Goal: Task Accomplishment & Management: Manage account settings

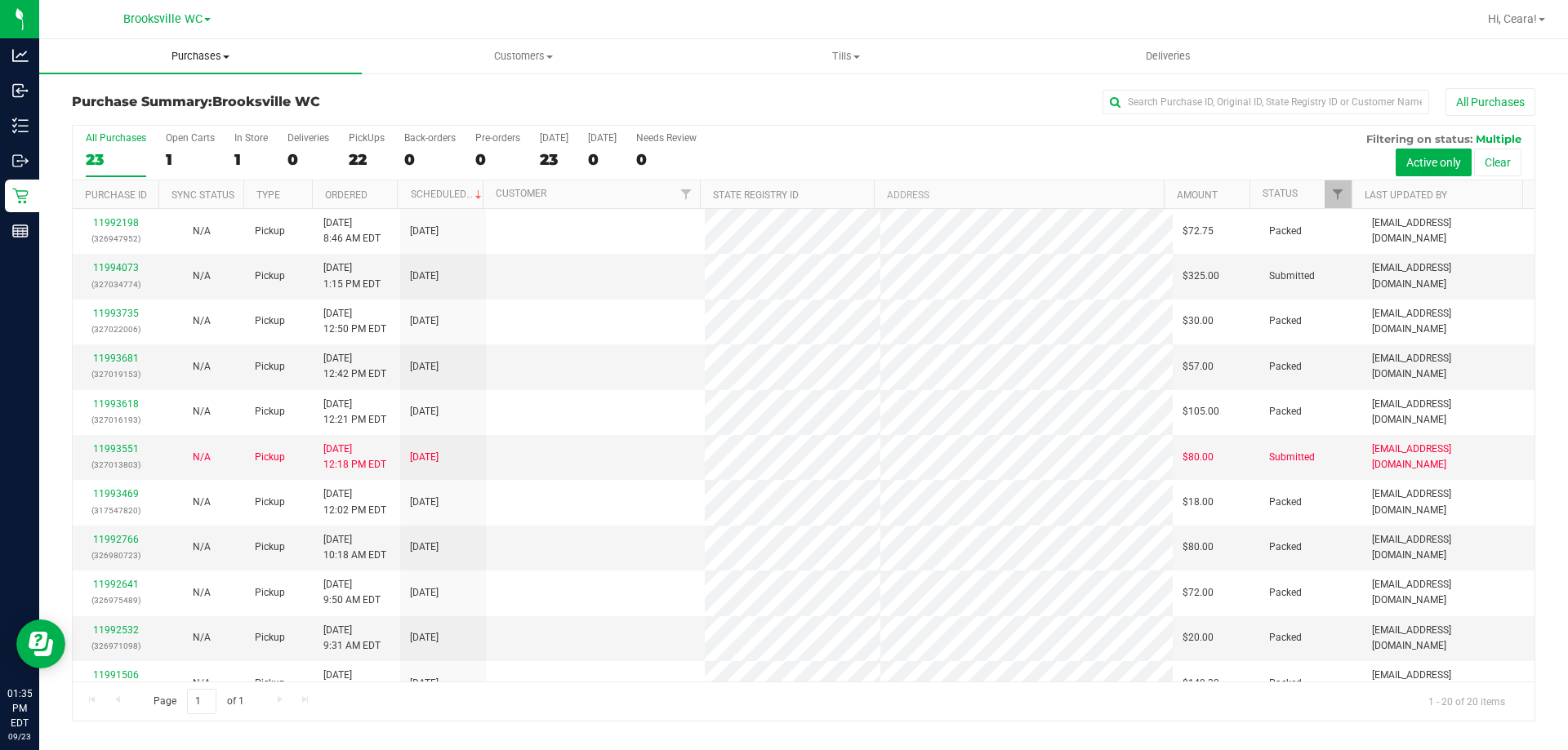
click at [194, 61] on span "Purchases" at bounding box center [200, 56] width 322 height 15
click at [205, 115] on li "Fulfillment" at bounding box center [200, 118] width 322 height 20
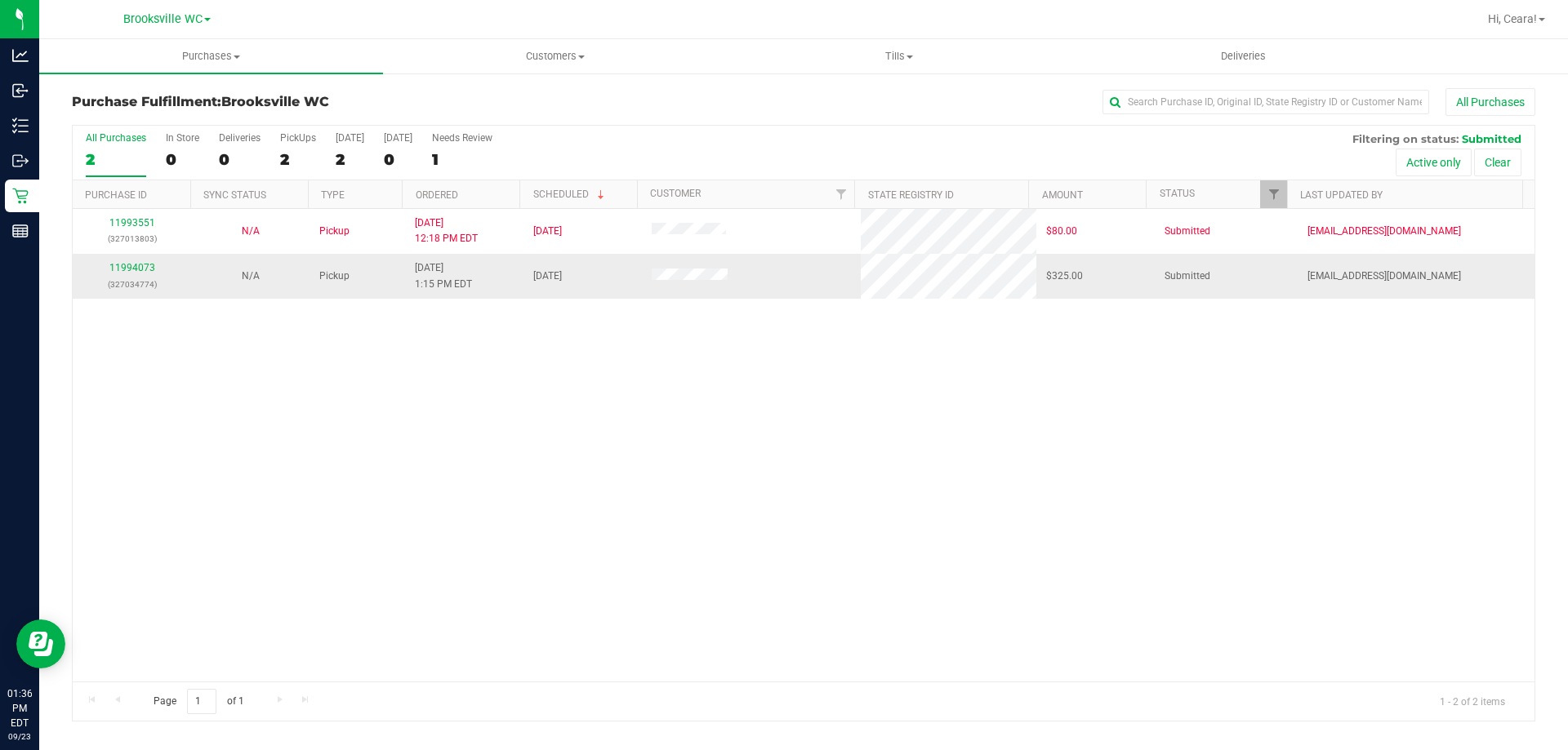
click at [135, 277] on p "(327034774)" at bounding box center [131, 284] width 99 height 16
click at [137, 270] on link "11994073" at bounding box center [132, 268] width 46 height 12
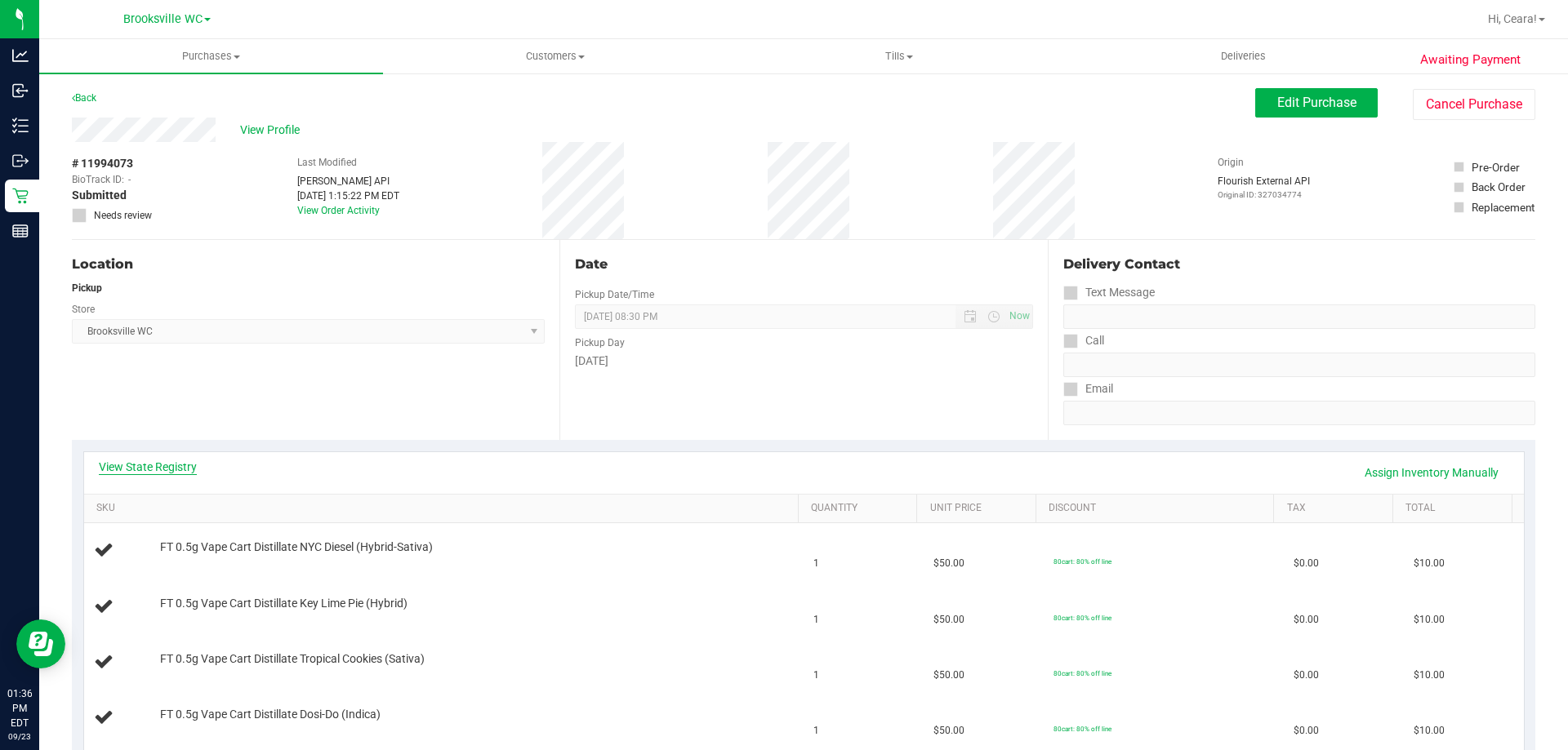
click at [159, 472] on link "View State Registry" at bounding box center [148, 467] width 98 height 17
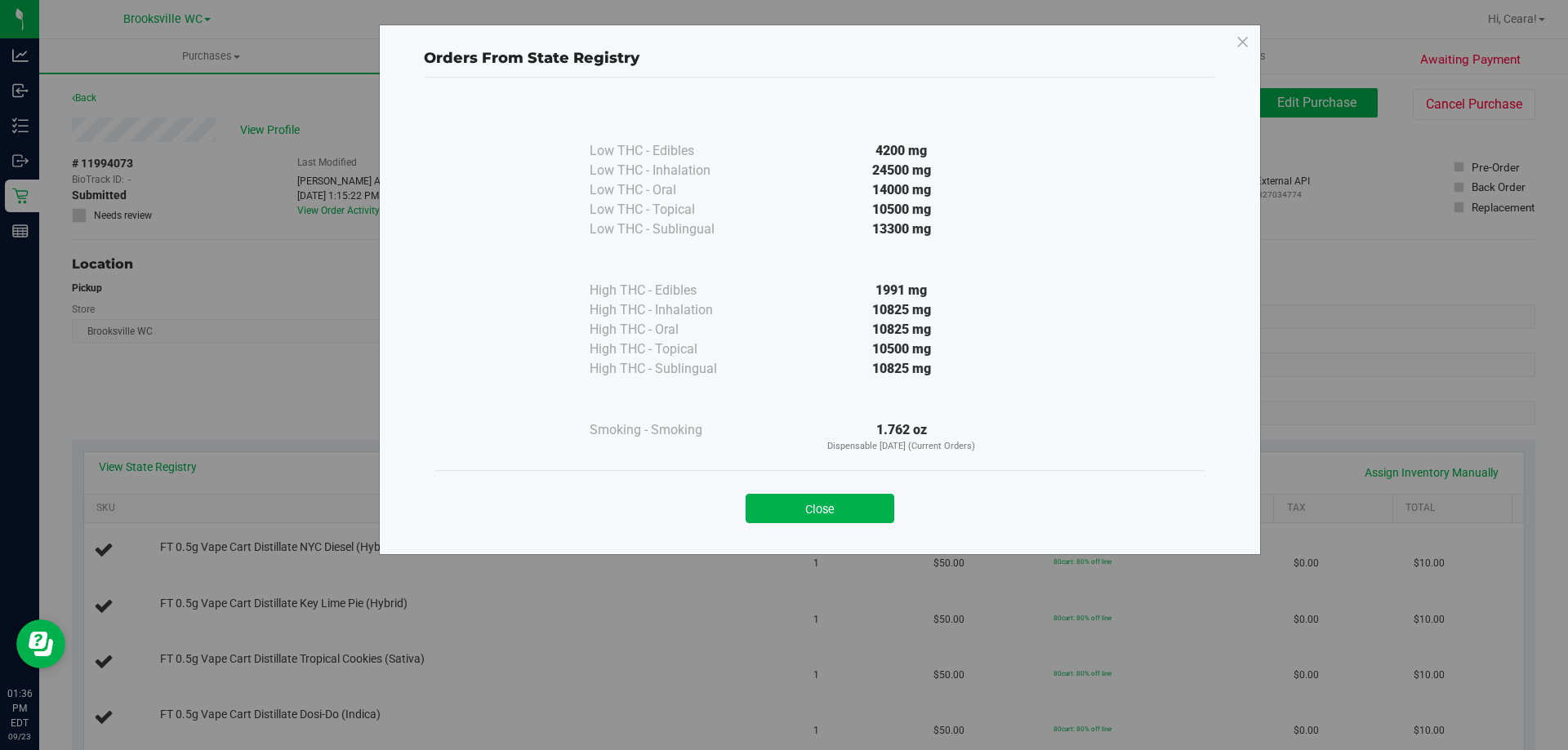
click at [837, 517] on button "Close" at bounding box center [820, 509] width 148 height 29
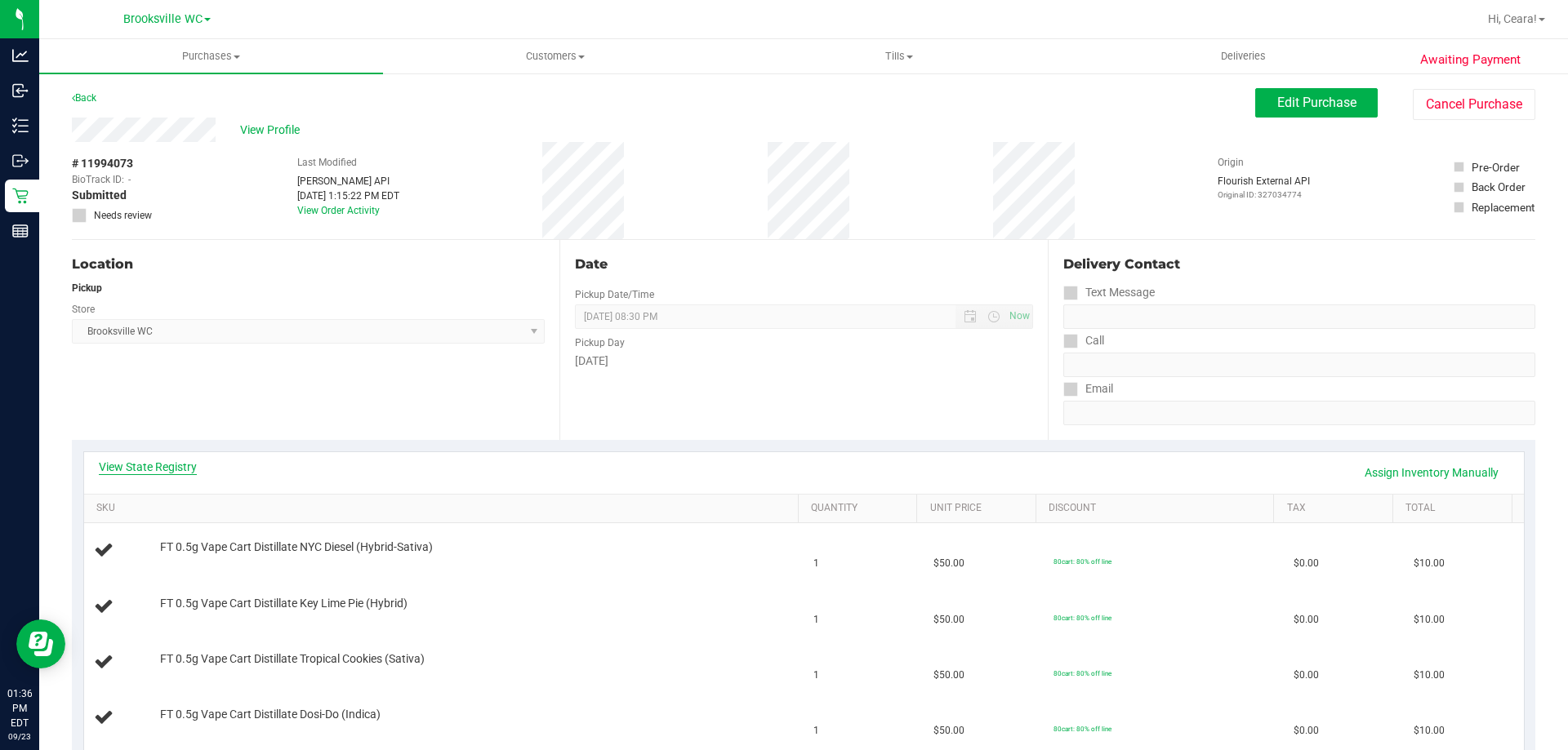
click at [130, 465] on link "View State Registry" at bounding box center [148, 467] width 98 height 17
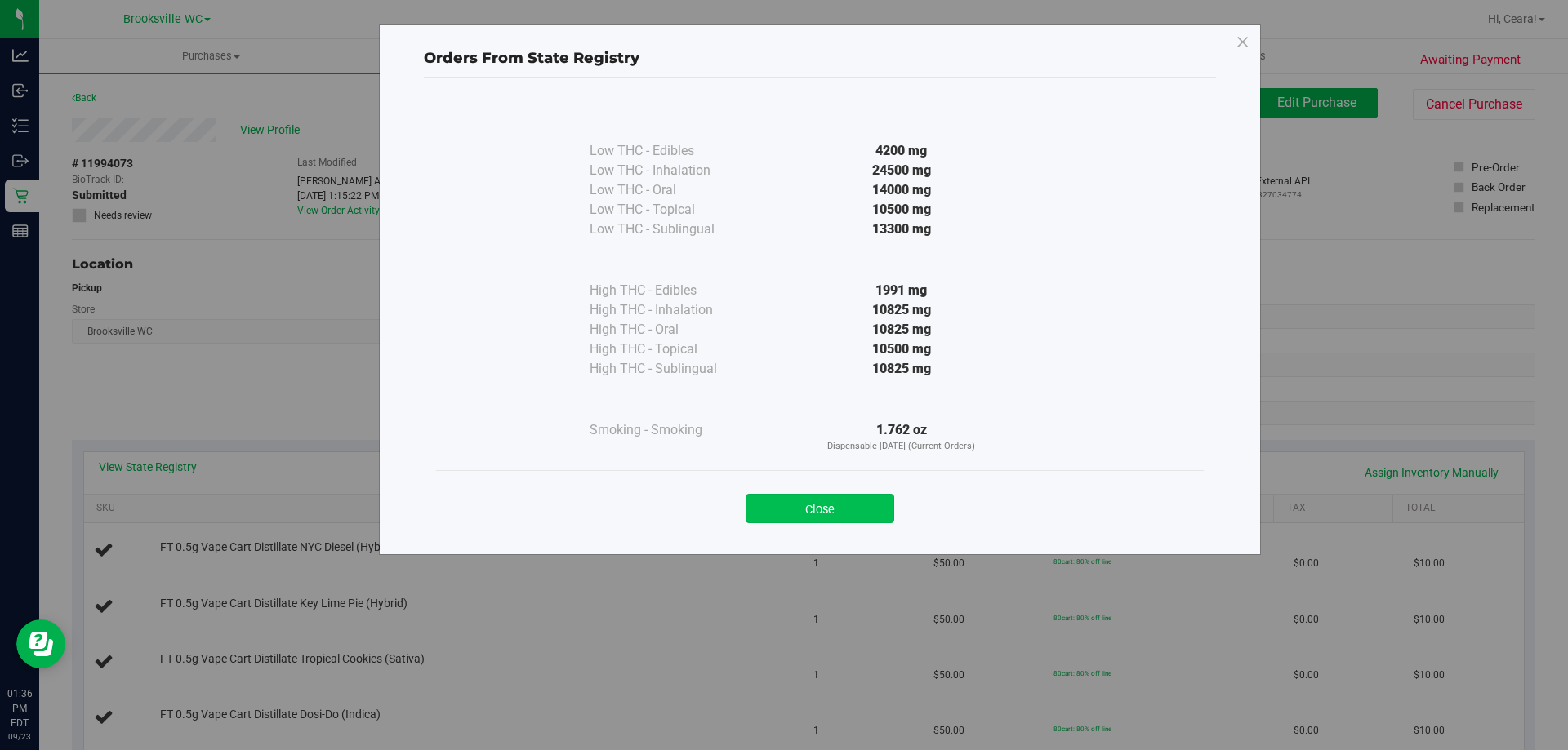
click at [838, 507] on button "Close" at bounding box center [820, 509] width 148 height 29
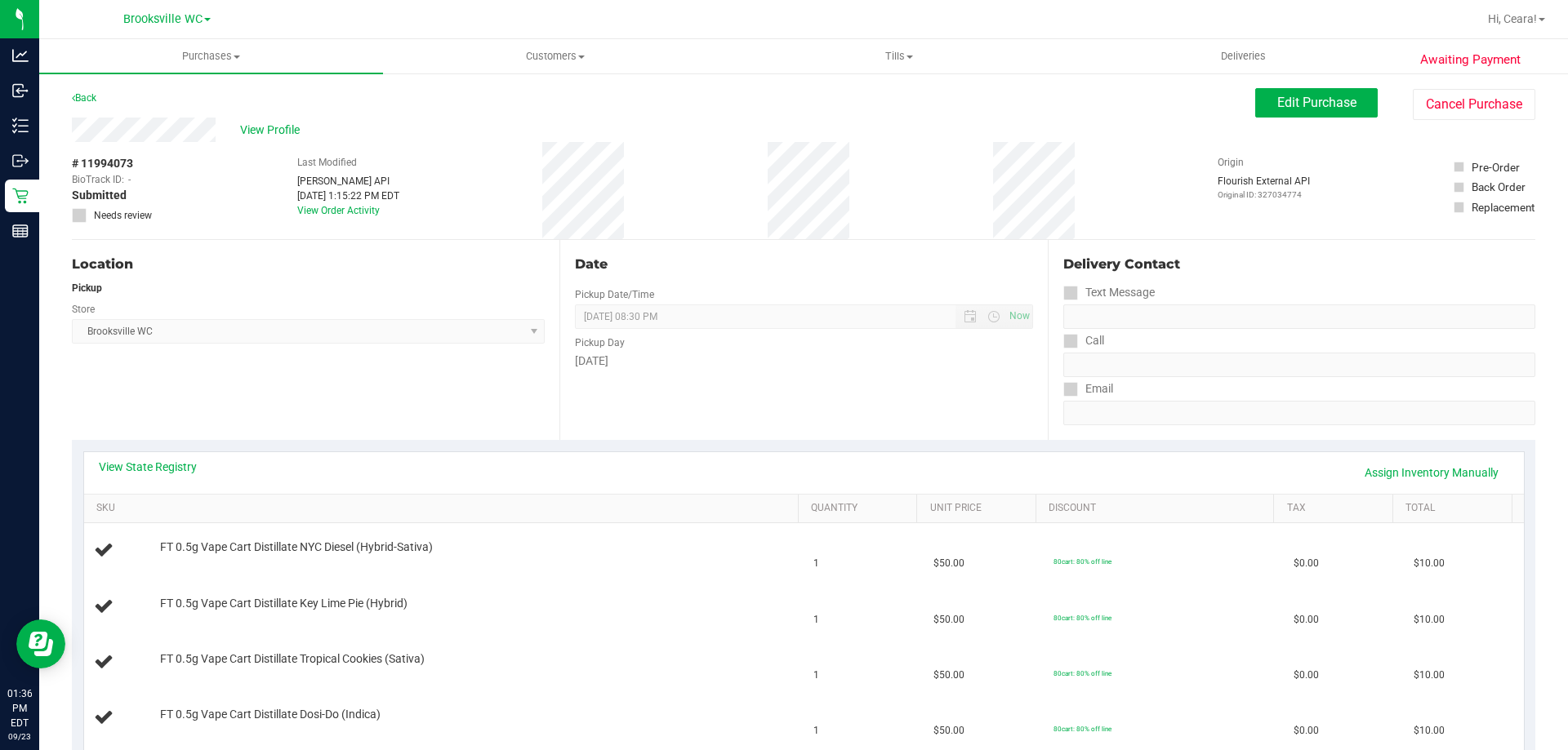
click at [610, 461] on div "View State Registry Assign Inventory Manually" at bounding box center [804, 473] width 1411 height 27
click at [421, 100] on div "Back Edit Purchase Cancel Purchase" at bounding box center [804, 103] width 1463 height 29
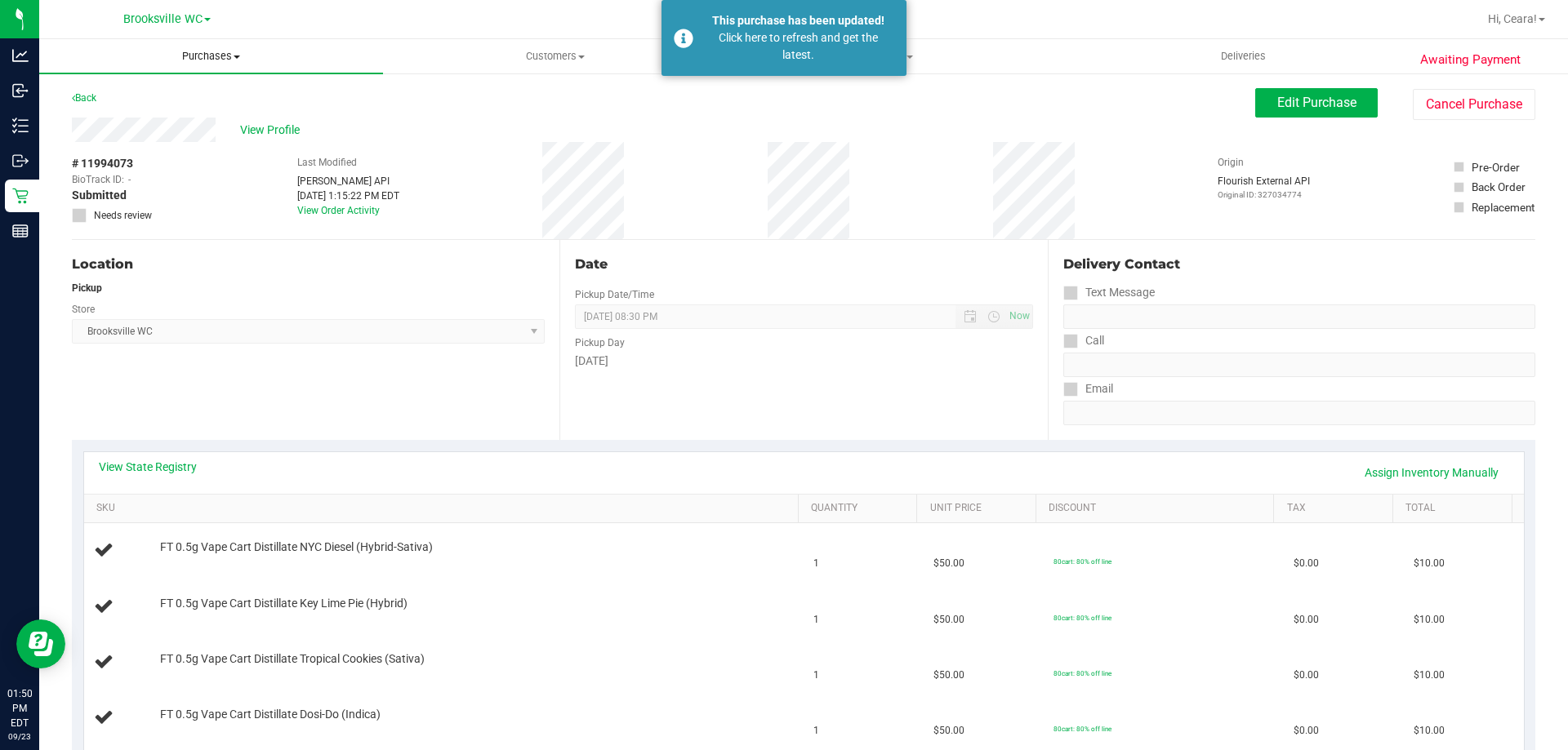
click at [202, 49] on span "Purchases" at bounding box center [211, 56] width 344 height 15
click at [202, 122] on li "Fulfillment" at bounding box center [211, 118] width 344 height 20
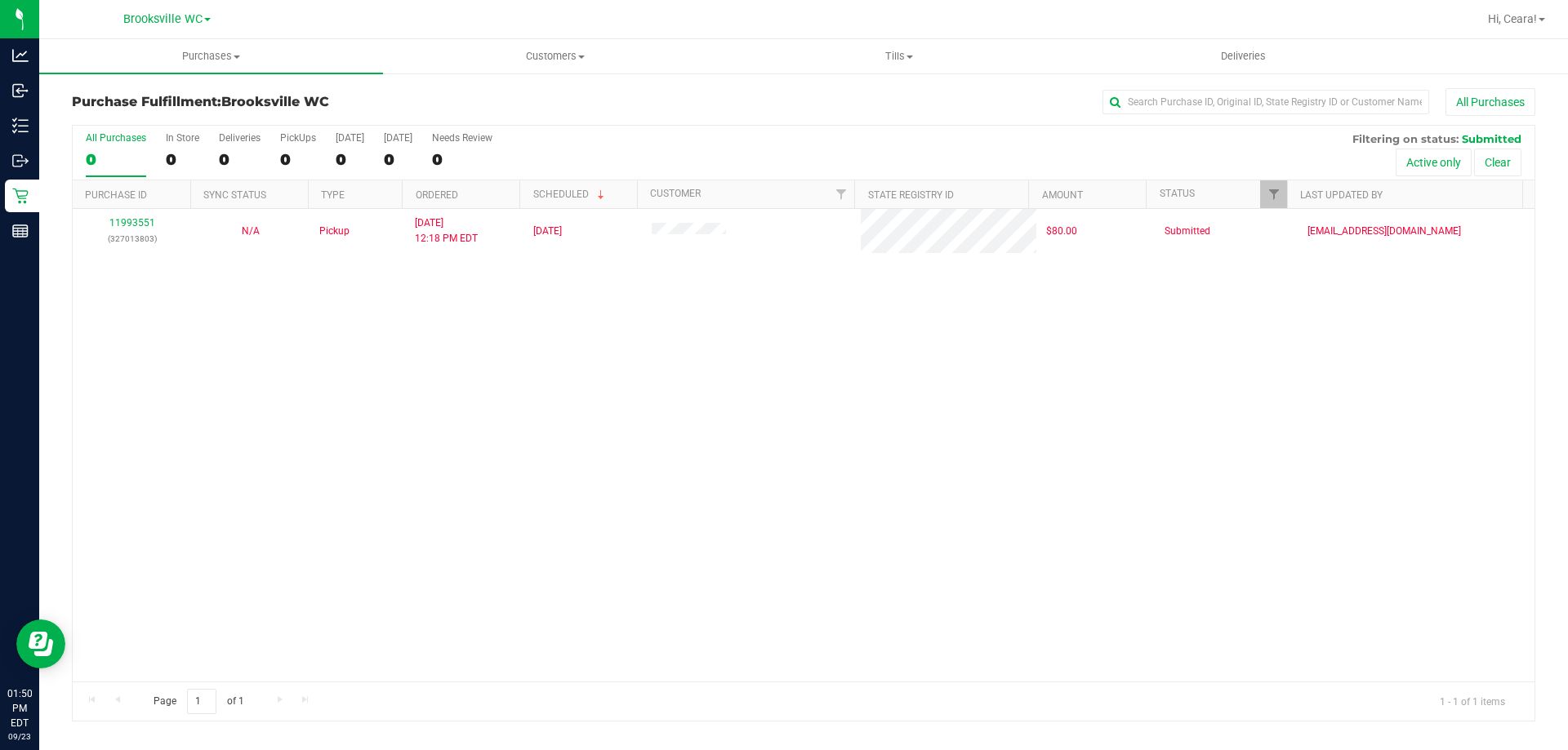
click at [865, 394] on div "11993551 (327013803) N/A Pickup [DATE] 12:18 PM EDT 9/23/2025 $80.00 Submitted …" at bounding box center [803, 445] width 1462 height 473
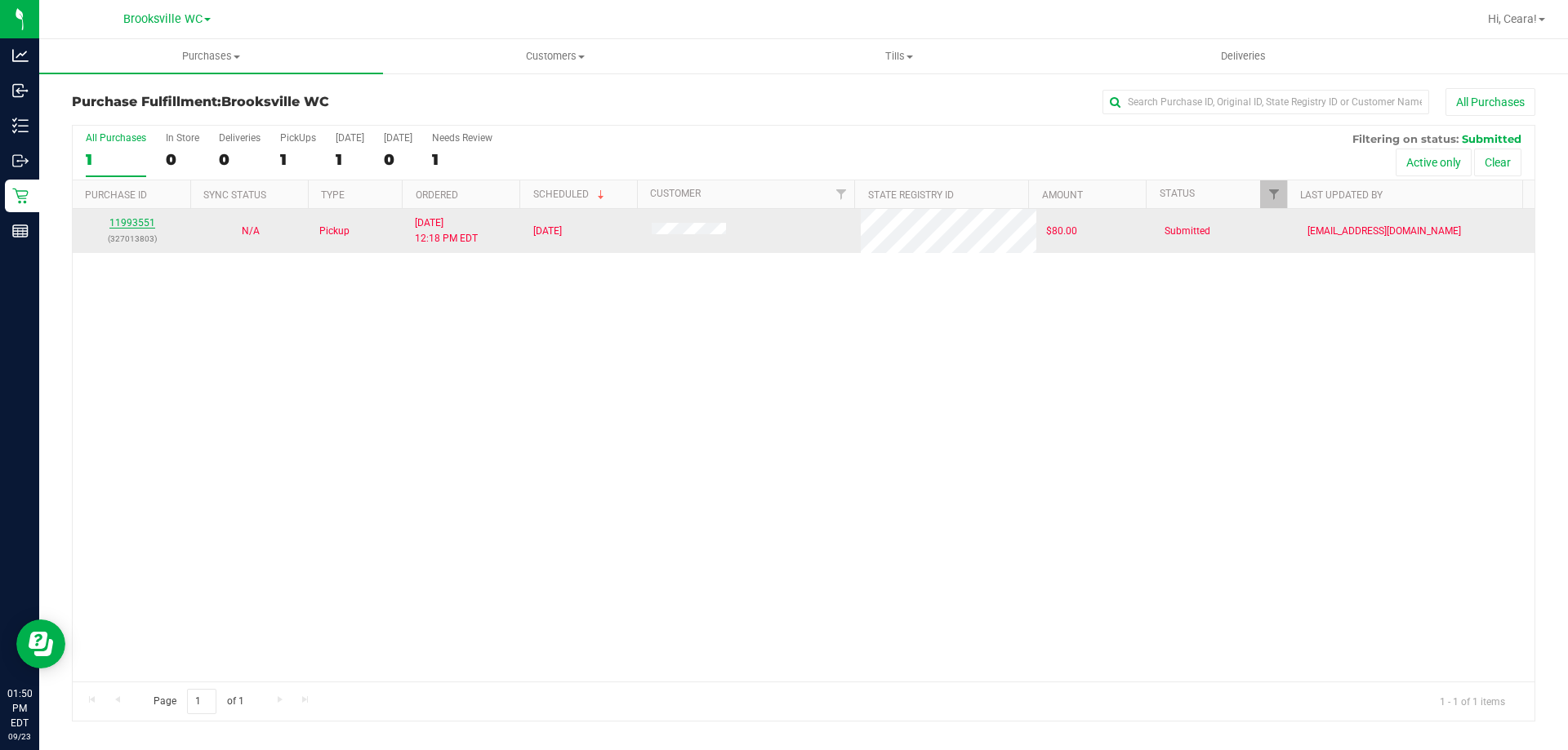
click at [132, 227] on link "11993551" at bounding box center [132, 223] width 46 height 12
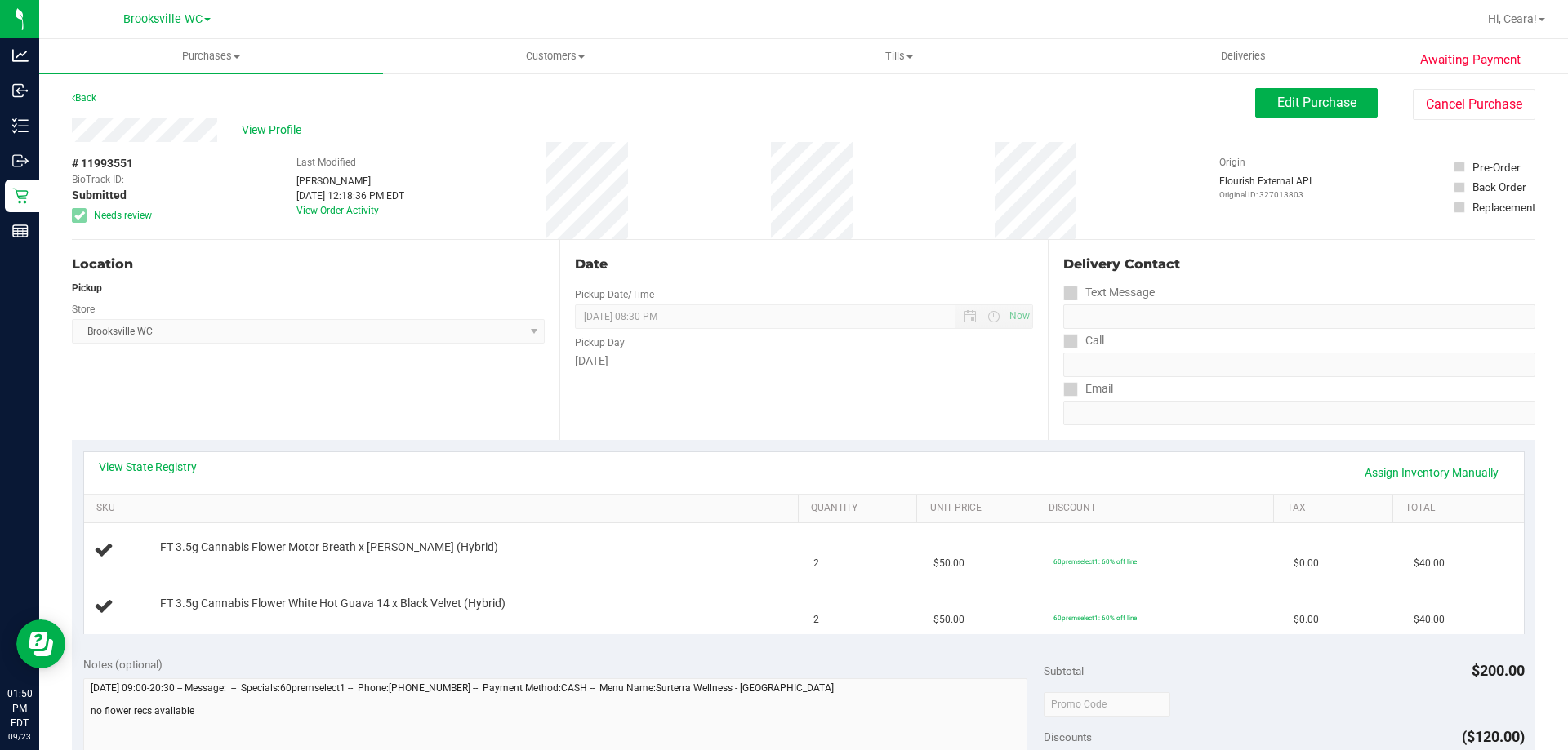
click at [142, 453] on div "View State Registry Assign Inventory Manually" at bounding box center [804, 473] width 1440 height 42
click at [145, 469] on link "View State Registry" at bounding box center [148, 467] width 98 height 17
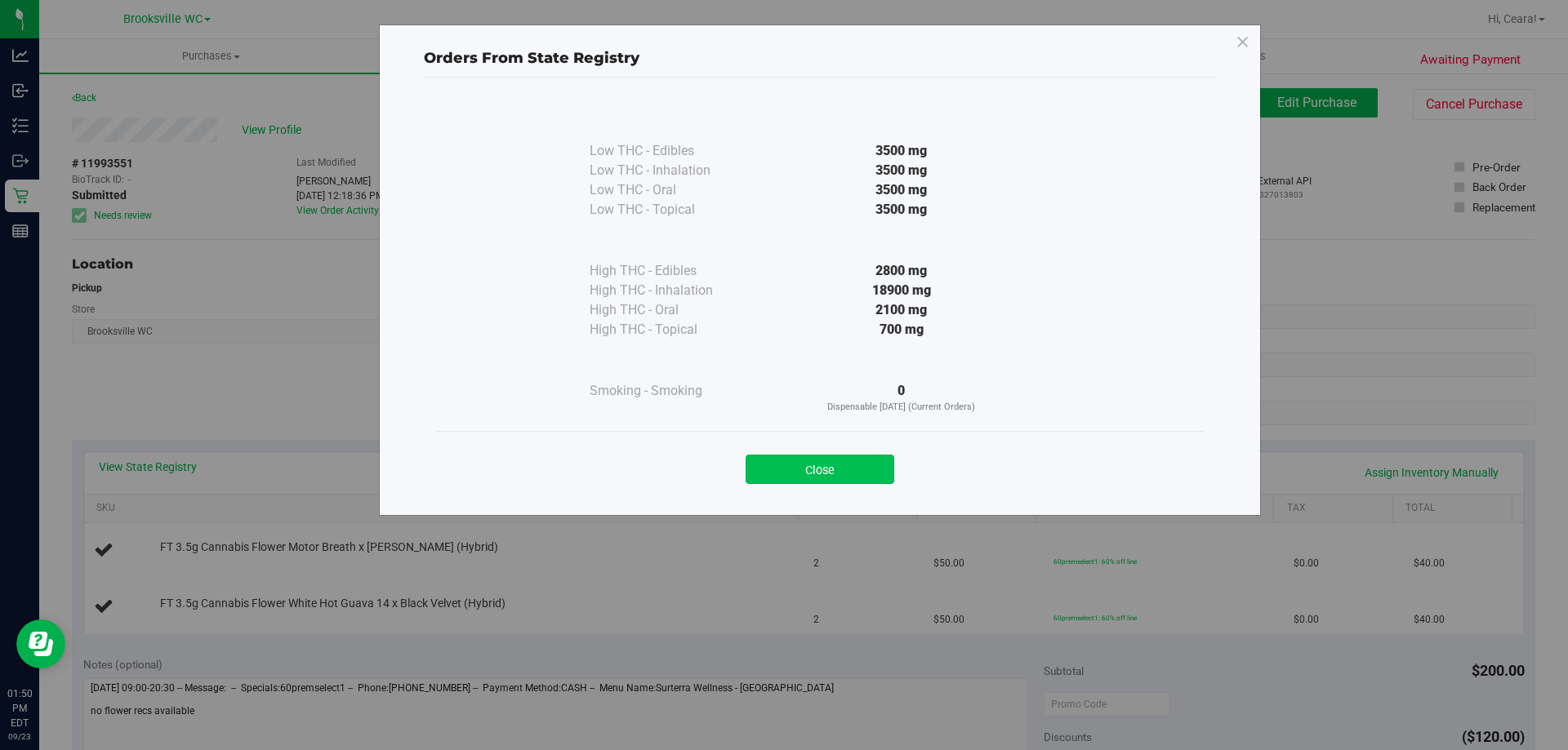
click at [839, 465] on button "Close" at bounding box center [820, 470] width 148 height 29
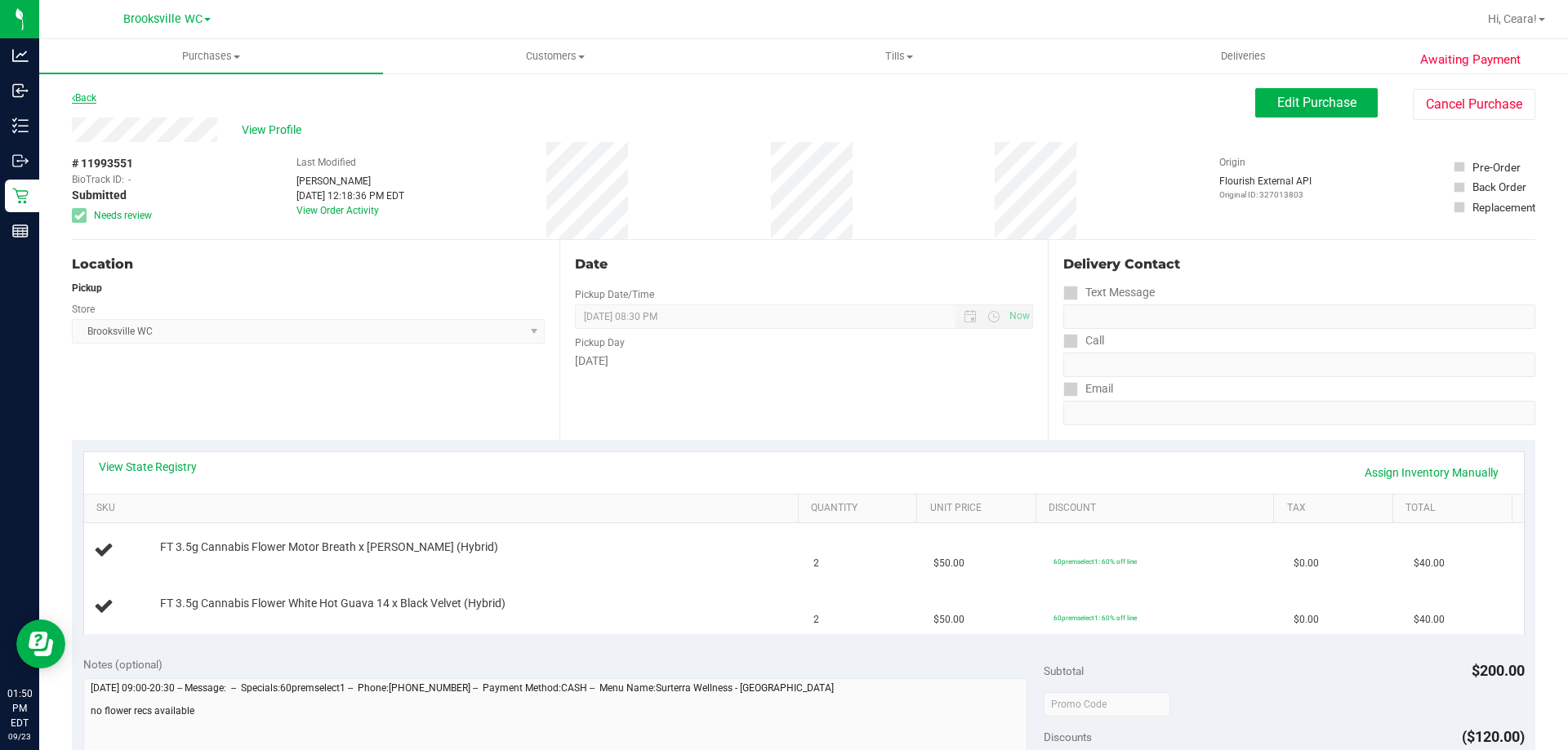
click at [89, 101] on link "Back" at bounding box center [84, 98] width 24 height 12
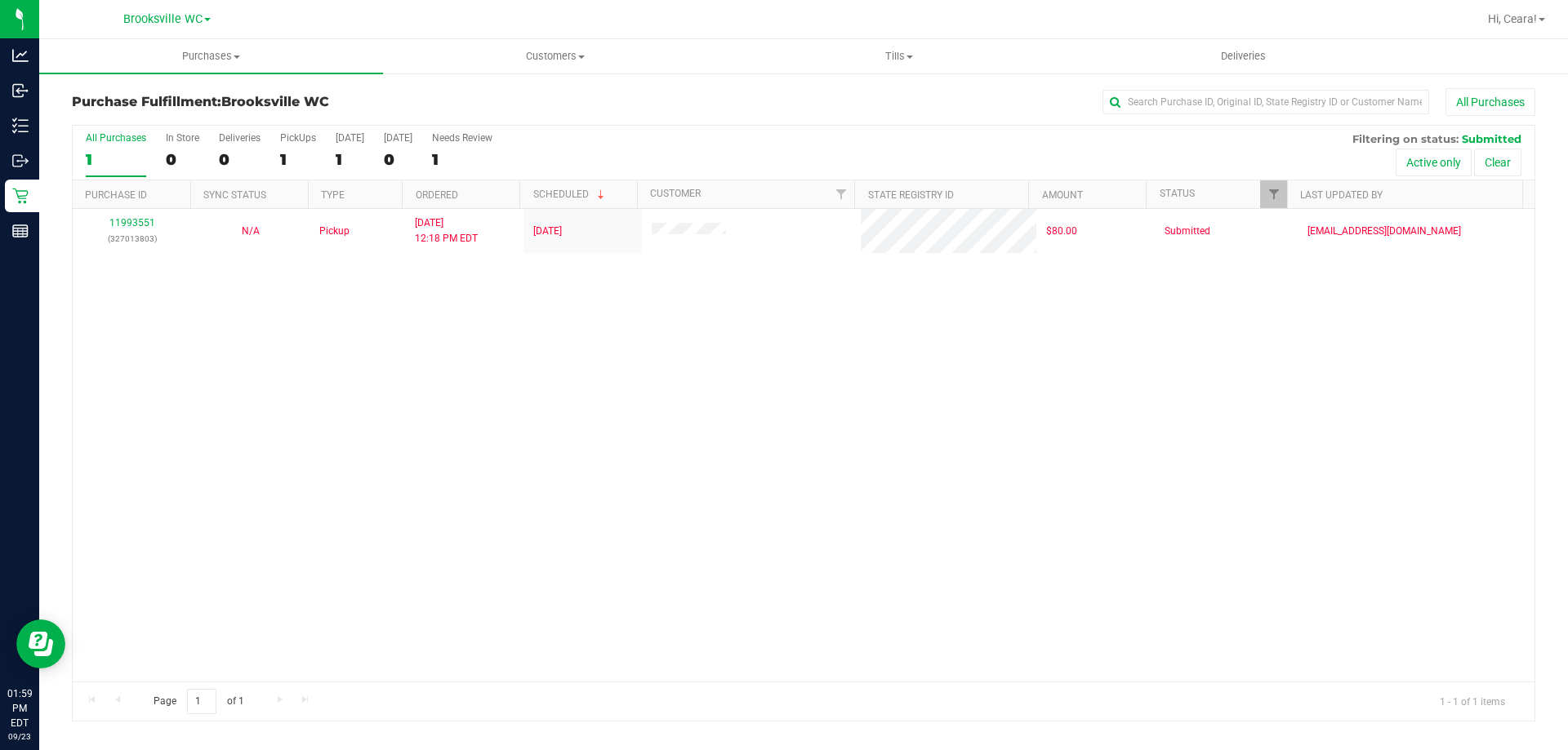
click at [1041, 550] on div "11993551 (327013803) N/A Pickup [DATE] 12:18 PM EDT 9/23/2025 $80.00 Submitted …" at bounding box center [803, 445] width 1462 height 473
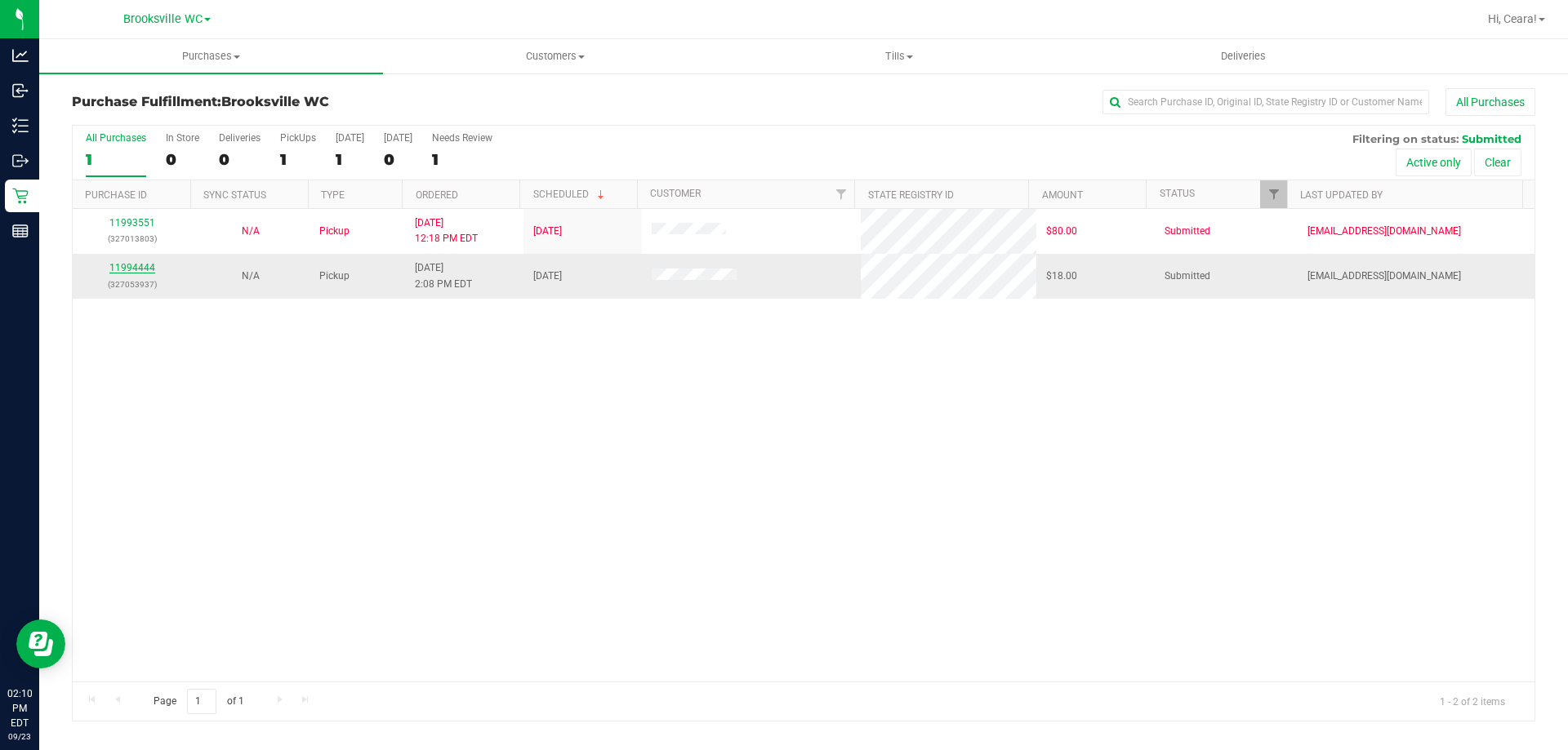
click at [142, 265] on link "11994444" at bounding box center [132, 268] width 46 height 12
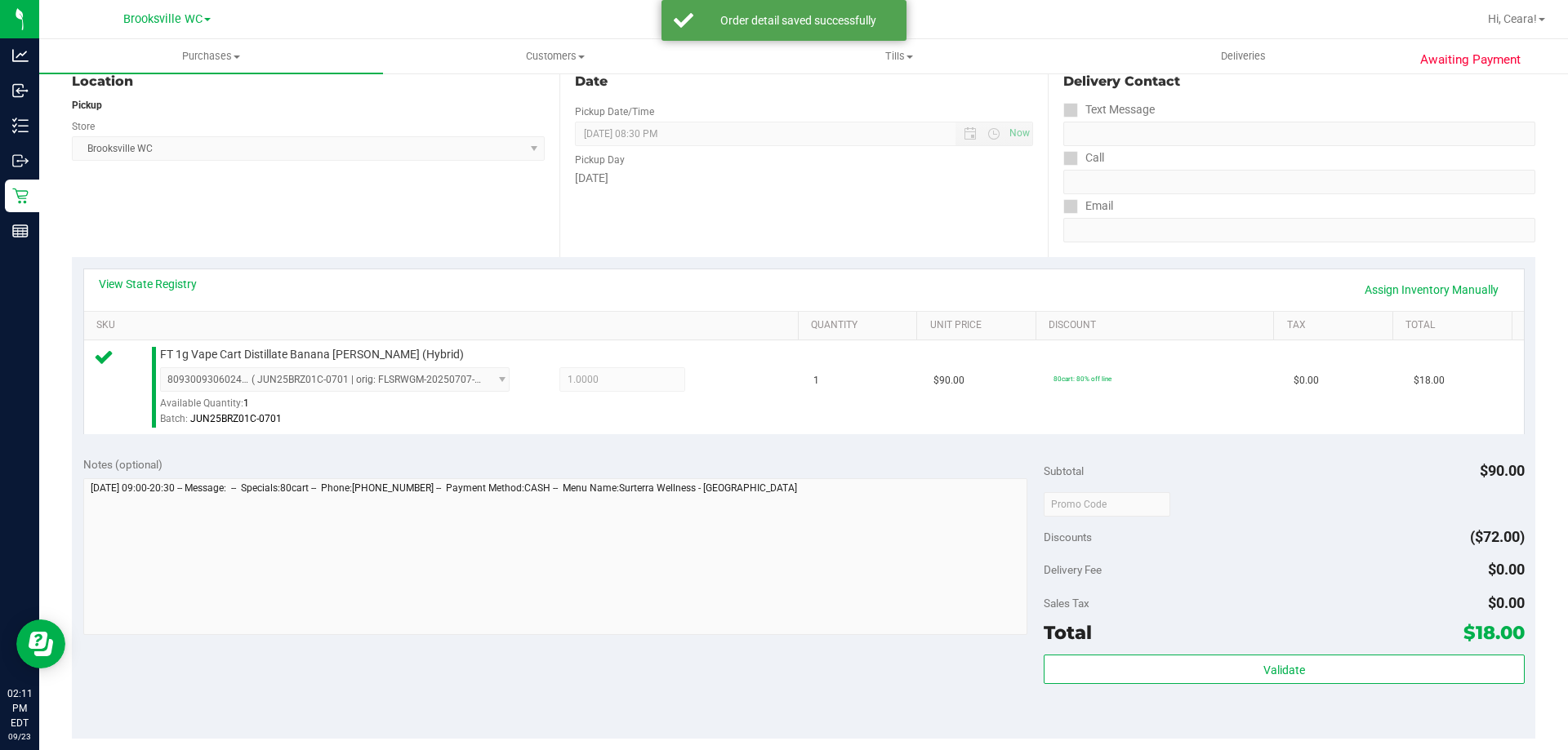
scroll to position [326, 0]
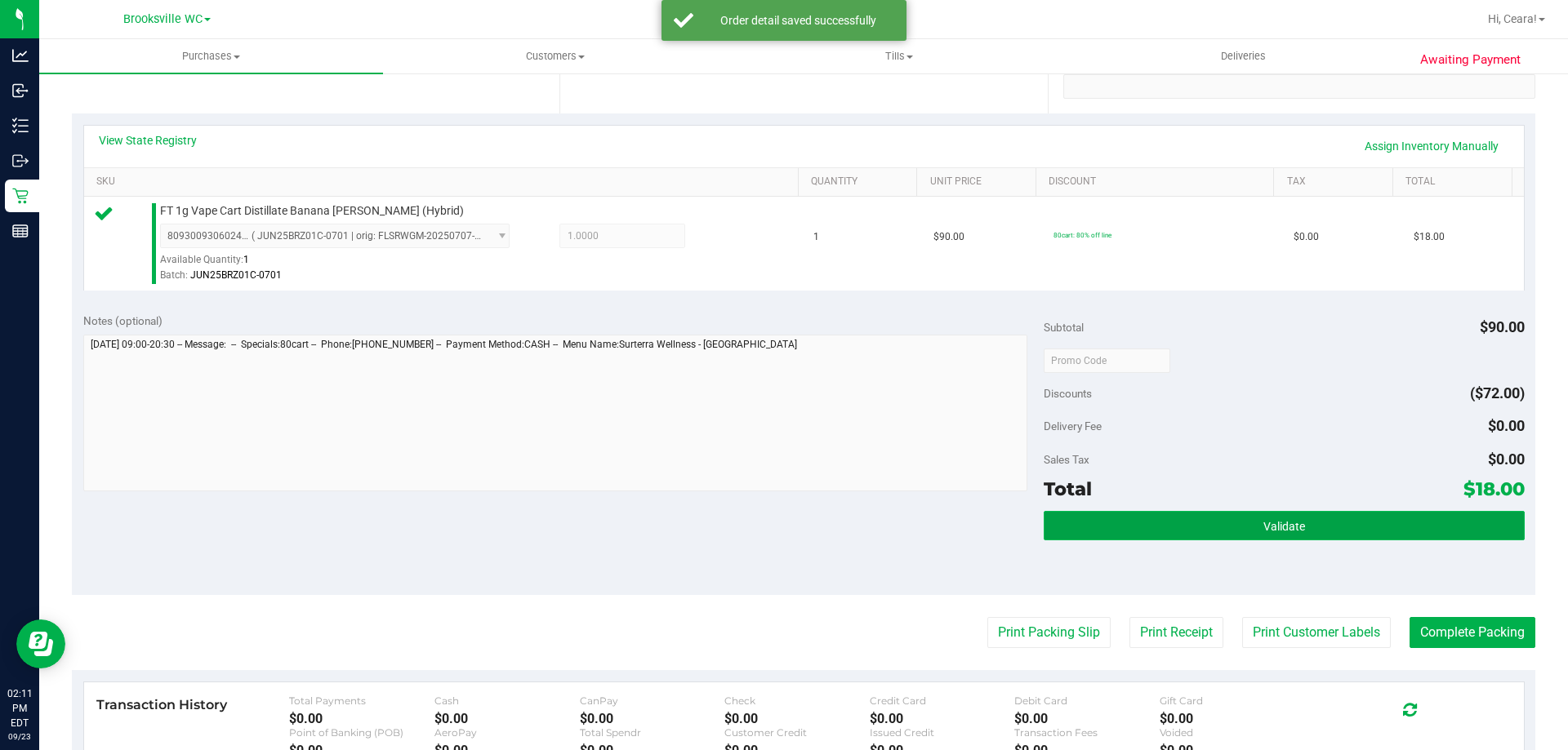
click at [1402, 533] on button "Validate" at bounding box center [1284, 525] width 481 height 29
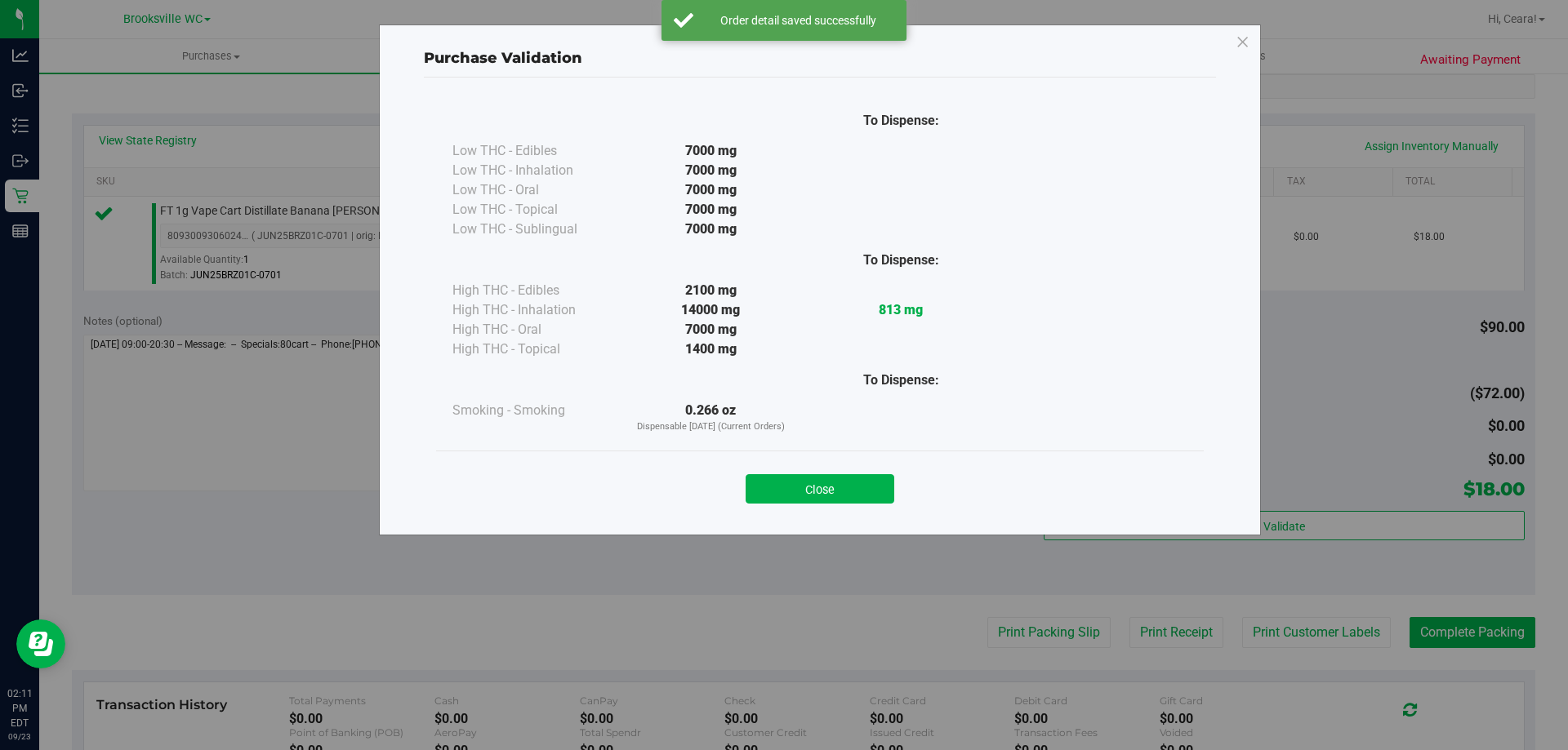
drag, startPoint x: 834, startPoint y: 491, endPoint x: 848, endPoint y: 510, distance: 23.6
click at [834, 491] on button "Close" at bounding box center [820, 489] width 148 height 29
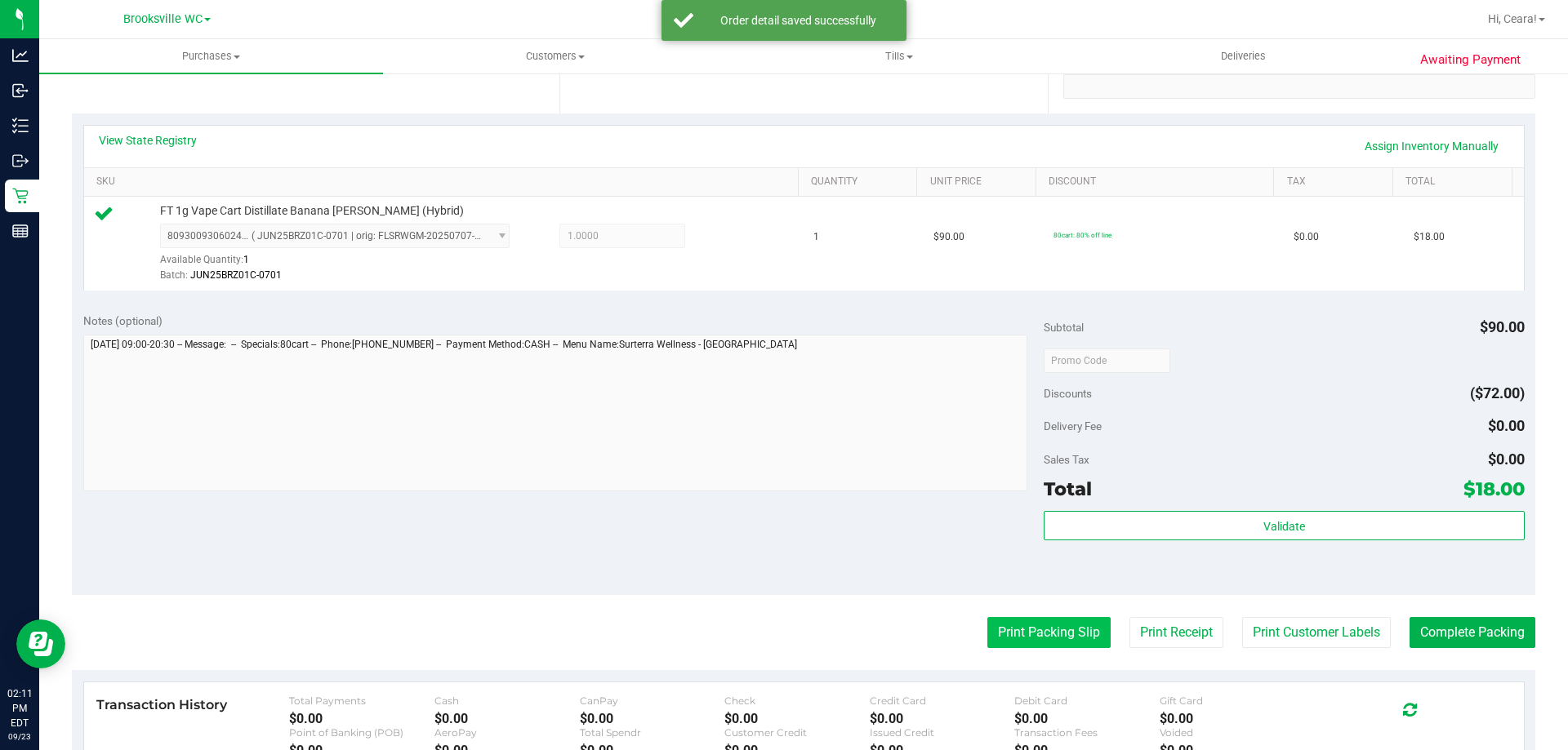
click at [1034, 631] on button "Print Packing Slip" at bounding box center [1049, 633] width 123 height 31
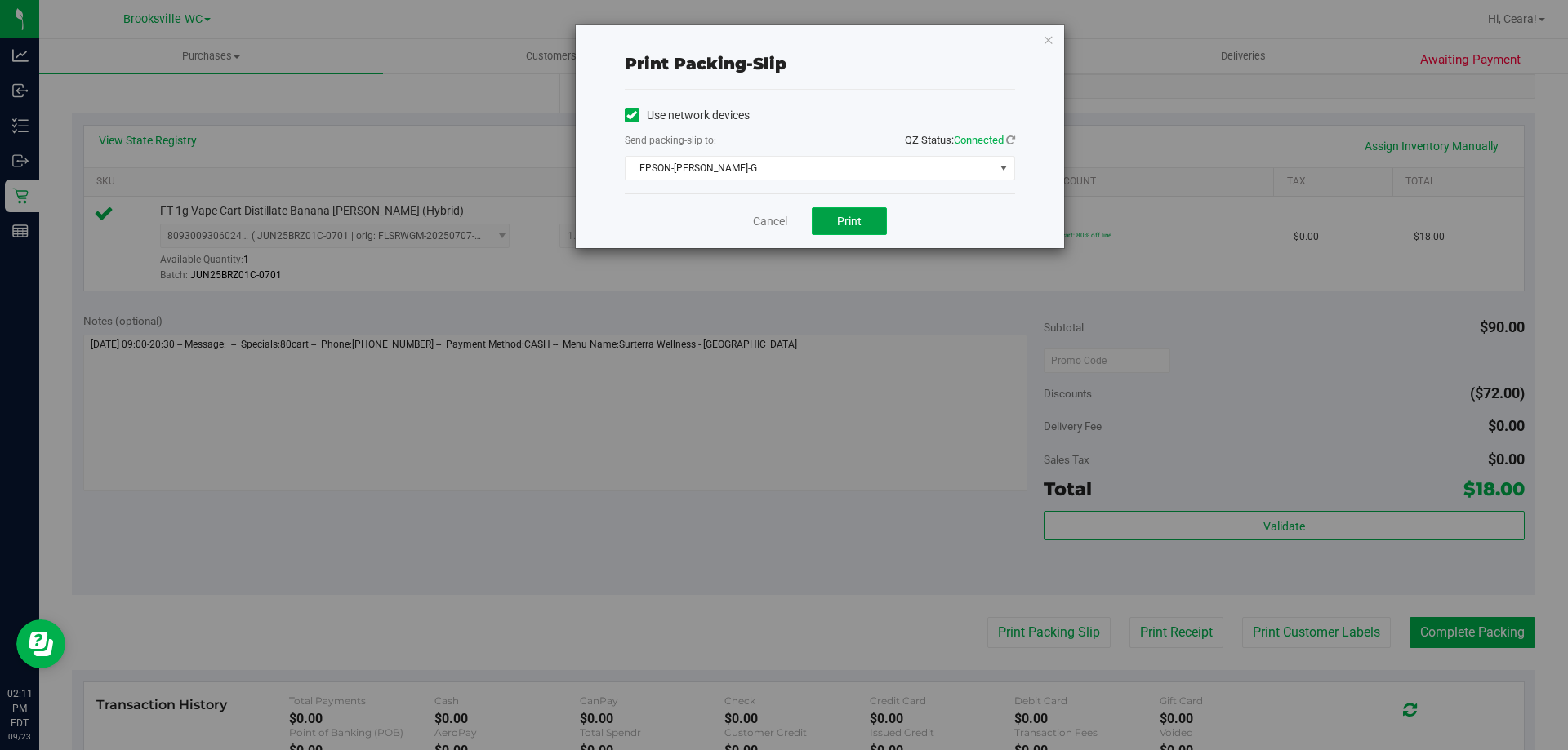
click at [851, 222] on span "Print" at bounding box center [849, 221] width 24 height 13
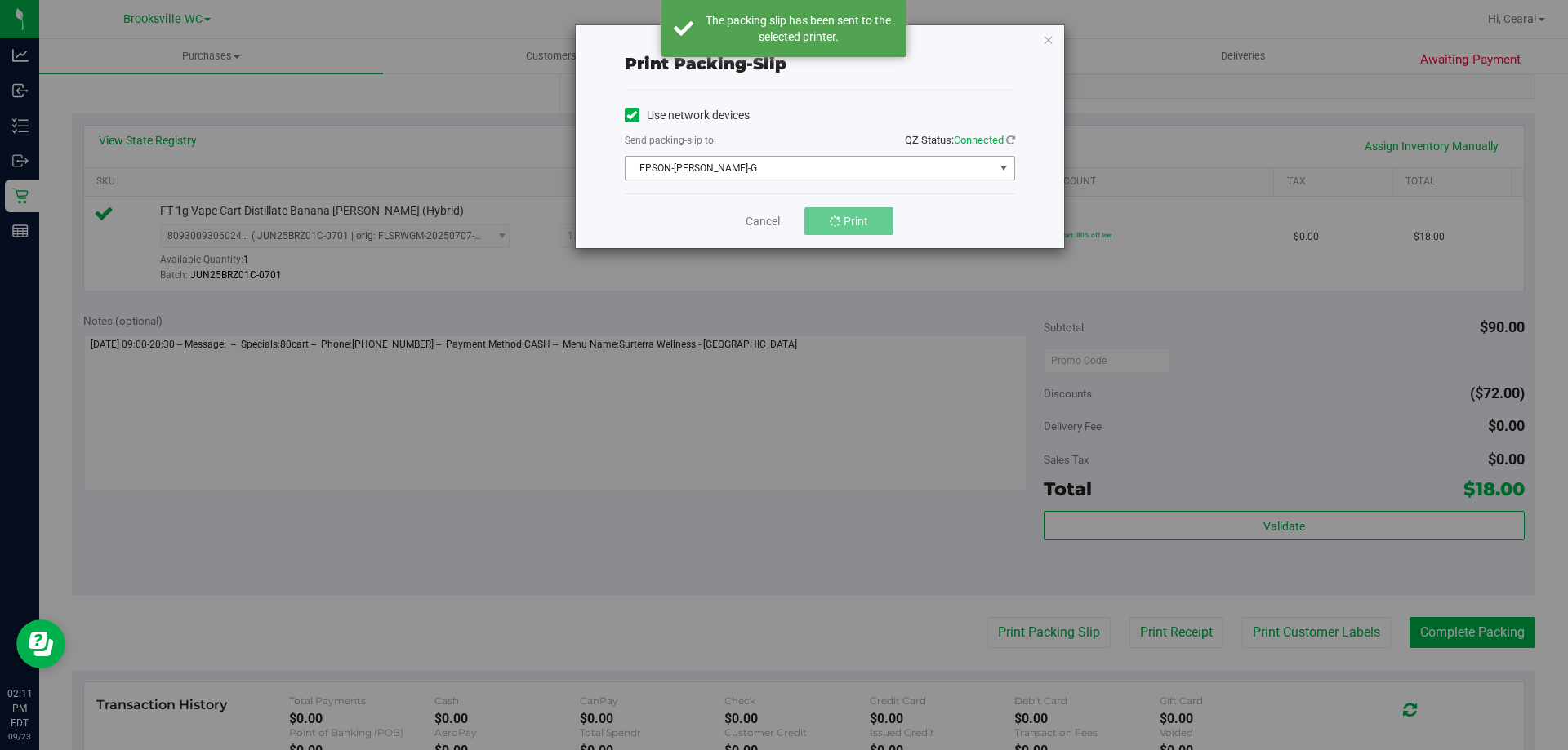
click at [844, 174] on span "EPSON-[PERSON_NAME]-G" at bounding box center [809, 168] width 368 height 22
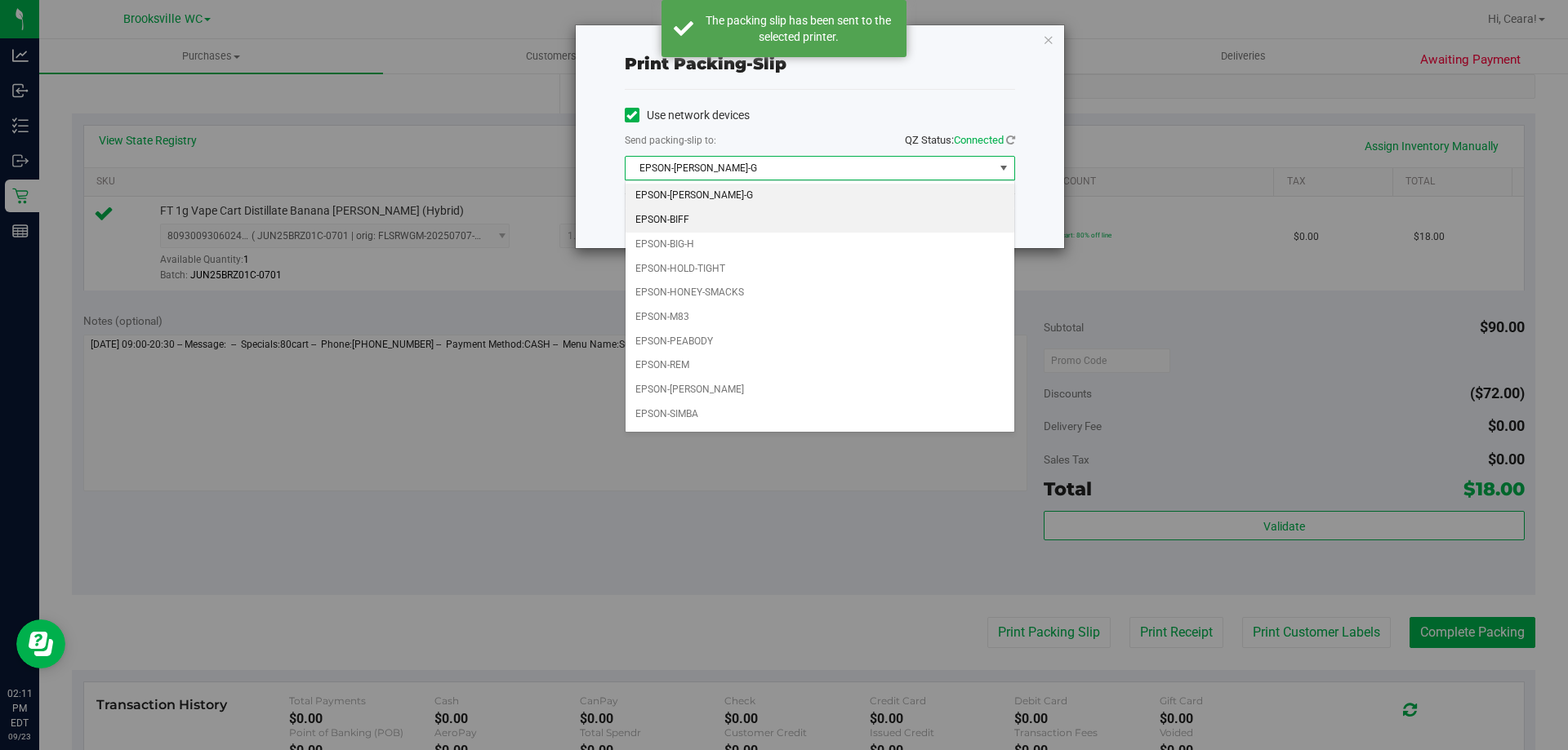
click at [799, 226] on li "EPSON-BIFF" at bounding box center [820, 220] width 389 height 24
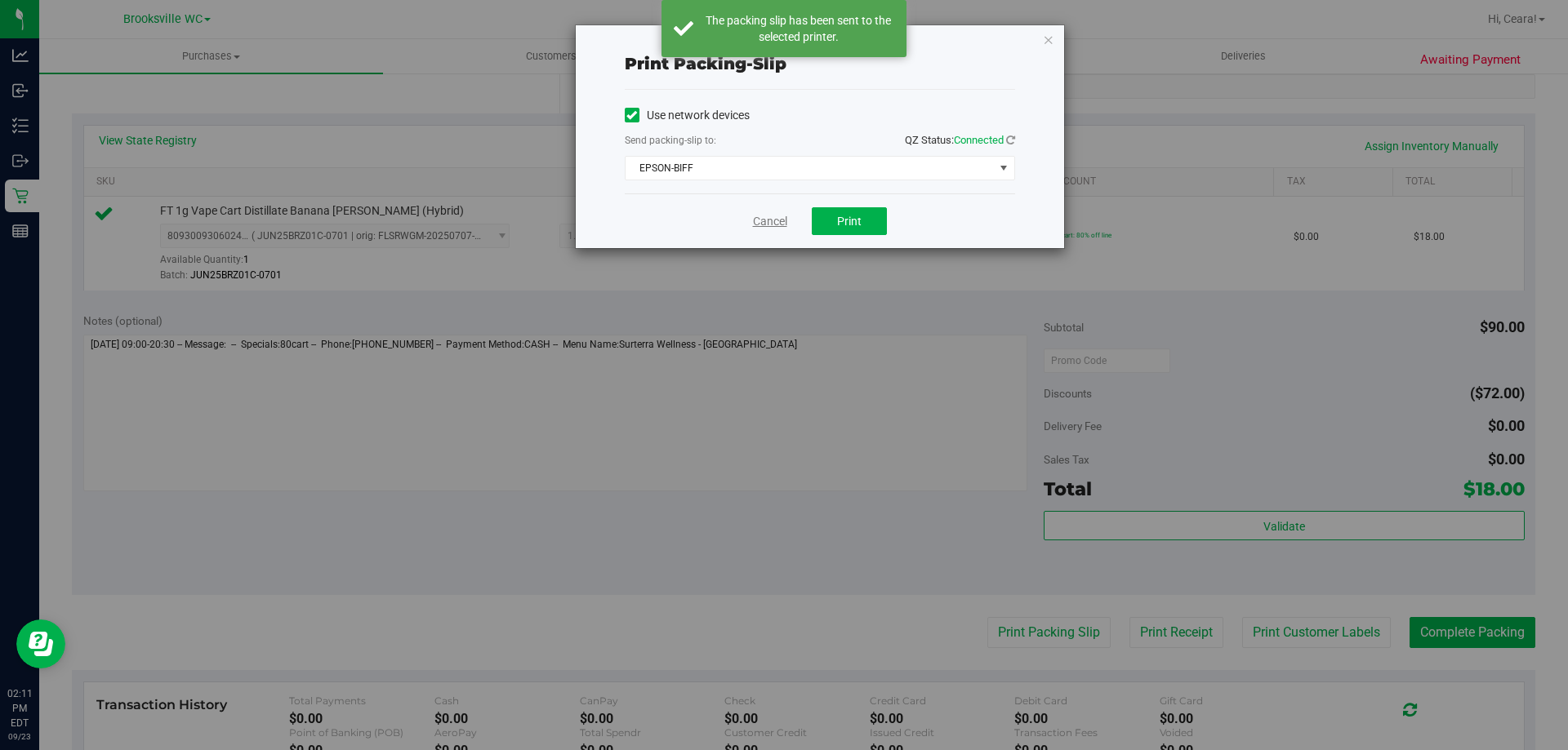
click at [773, 226] on link "Cancel" at bounding box center [770, 222] width 34 height 18
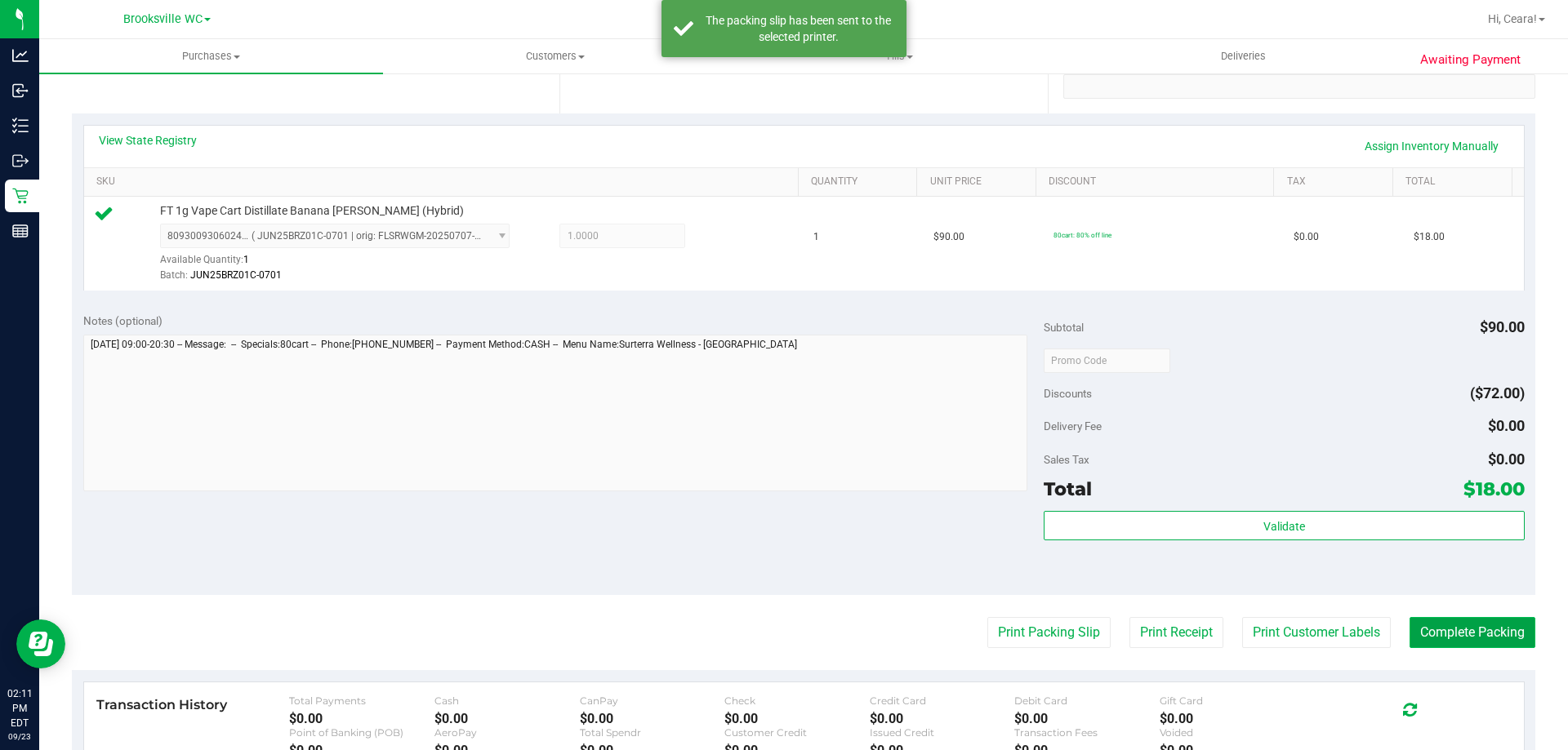
click at [1465, 620] on button "Complete Packing" at bounding box center [1472, 633] width 126 height 31
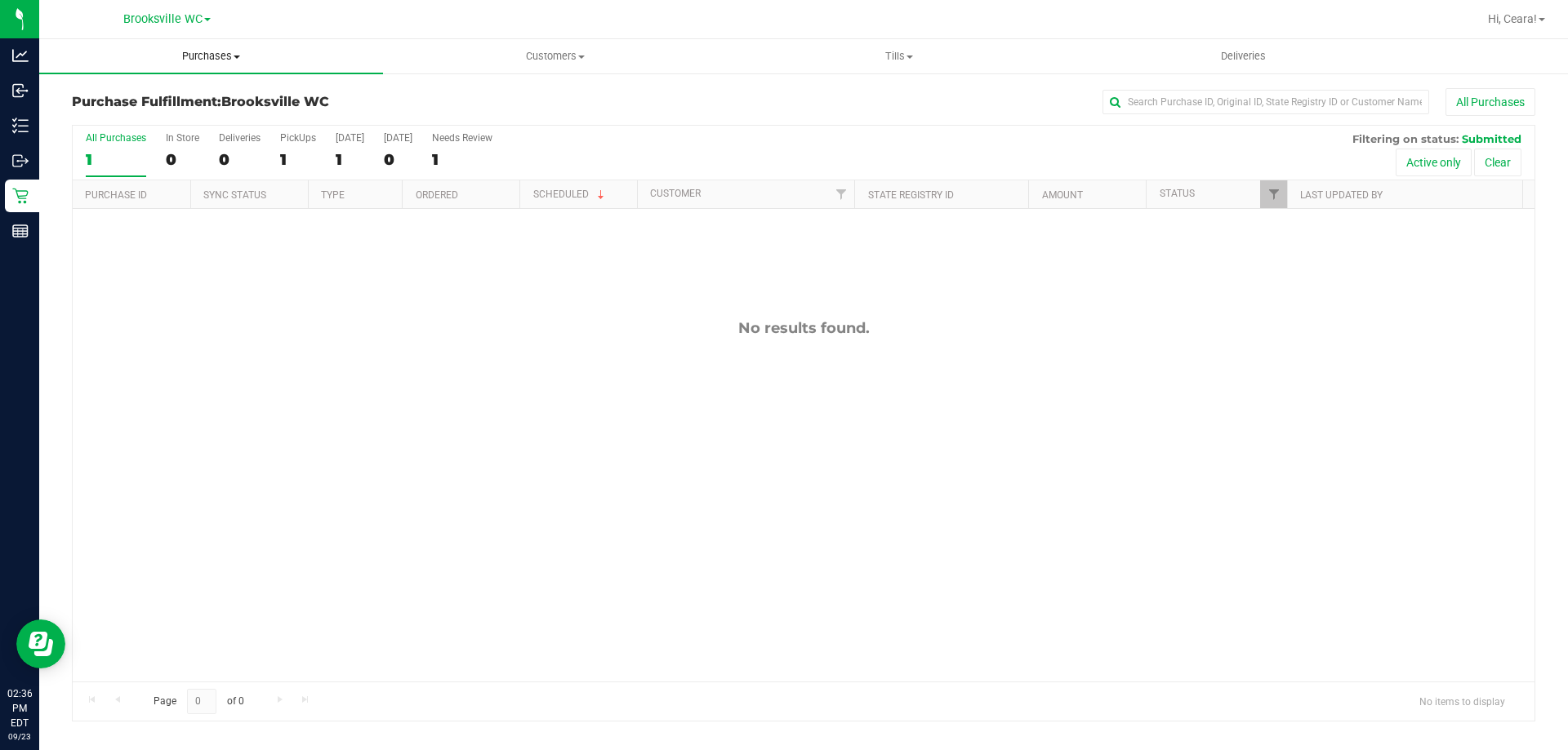
click at [199, 56] on span "Purchases" at bounding box center [211, 56] width 344 height 15
click at [191, 122] on li "Fulfillment" at bounding box center [211, 118] width 344 height 20
click at [191, 56] on span "Purchases" at bounding box center [211, 56] width 344 height 15
click at [200, 122] on li "Fulfillment" at bounding box center [211, 118] width 344 height 20
click at [899, 51] on span "Tills" at bounding box center [899, 56] width 342 height 15
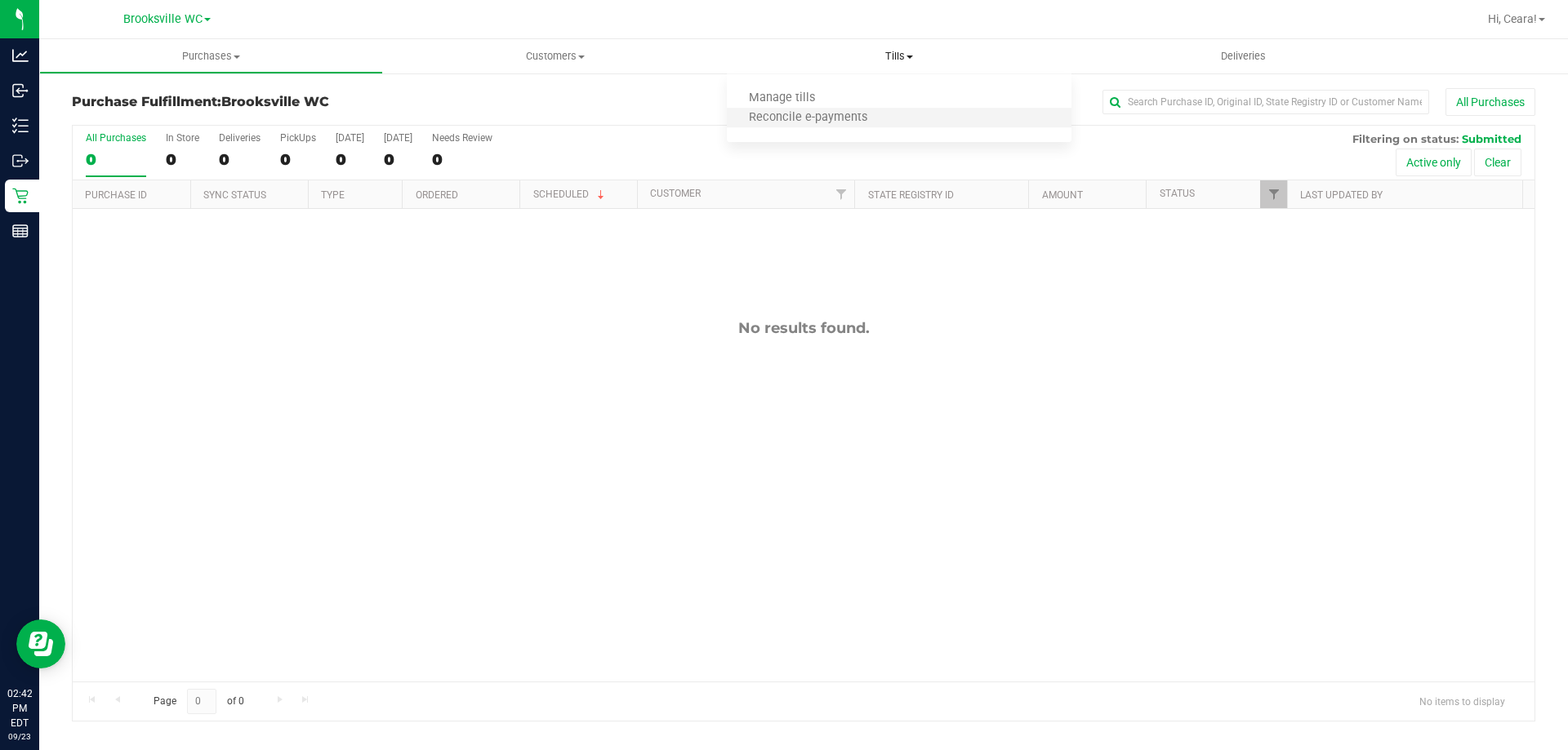
click at [902, 110] on li "Reconcile e-payments" at bounding box center [899, 118] width 344 height 20
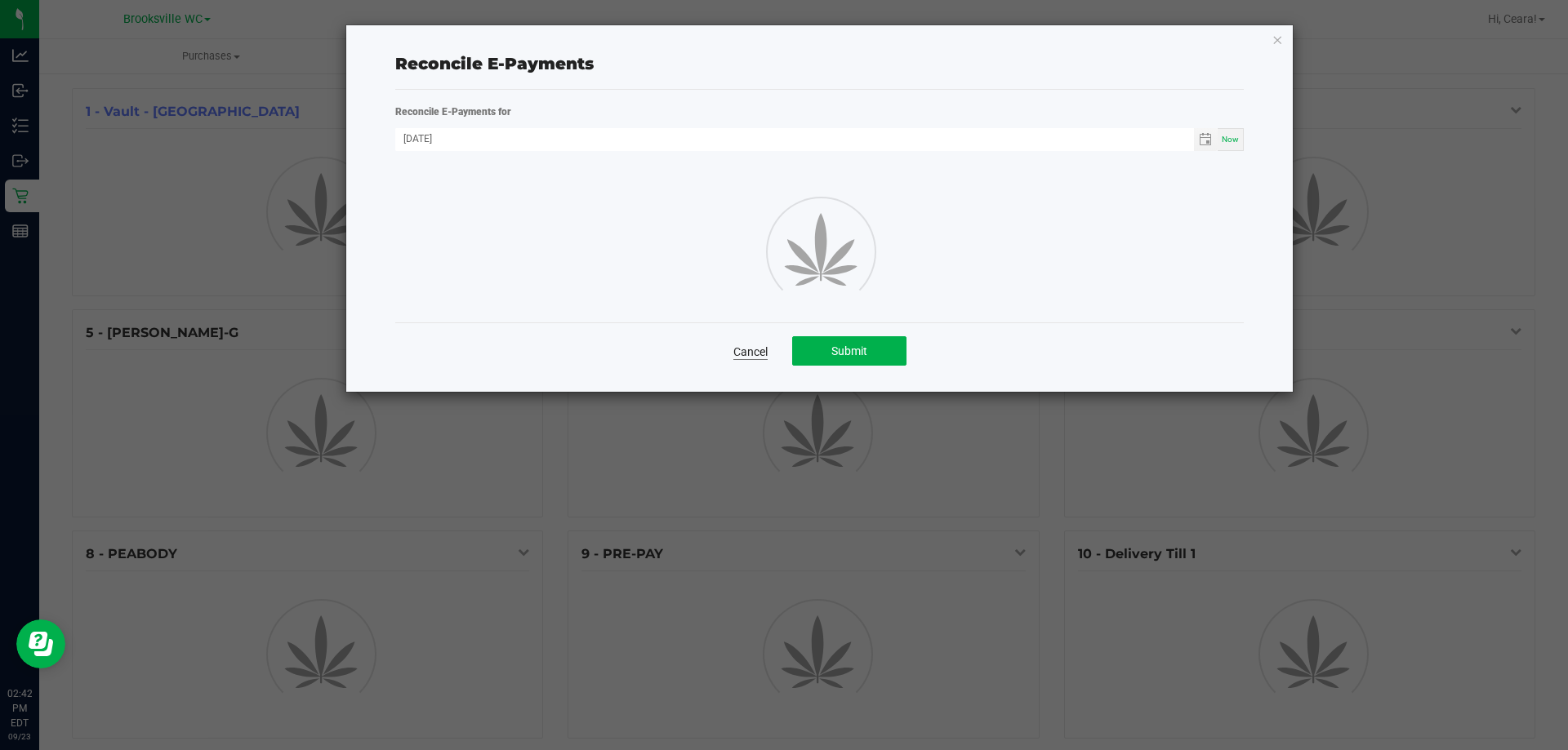
click at [757, 350] on link "Cancel" at bounding box center [750, 352] width 34 height 17
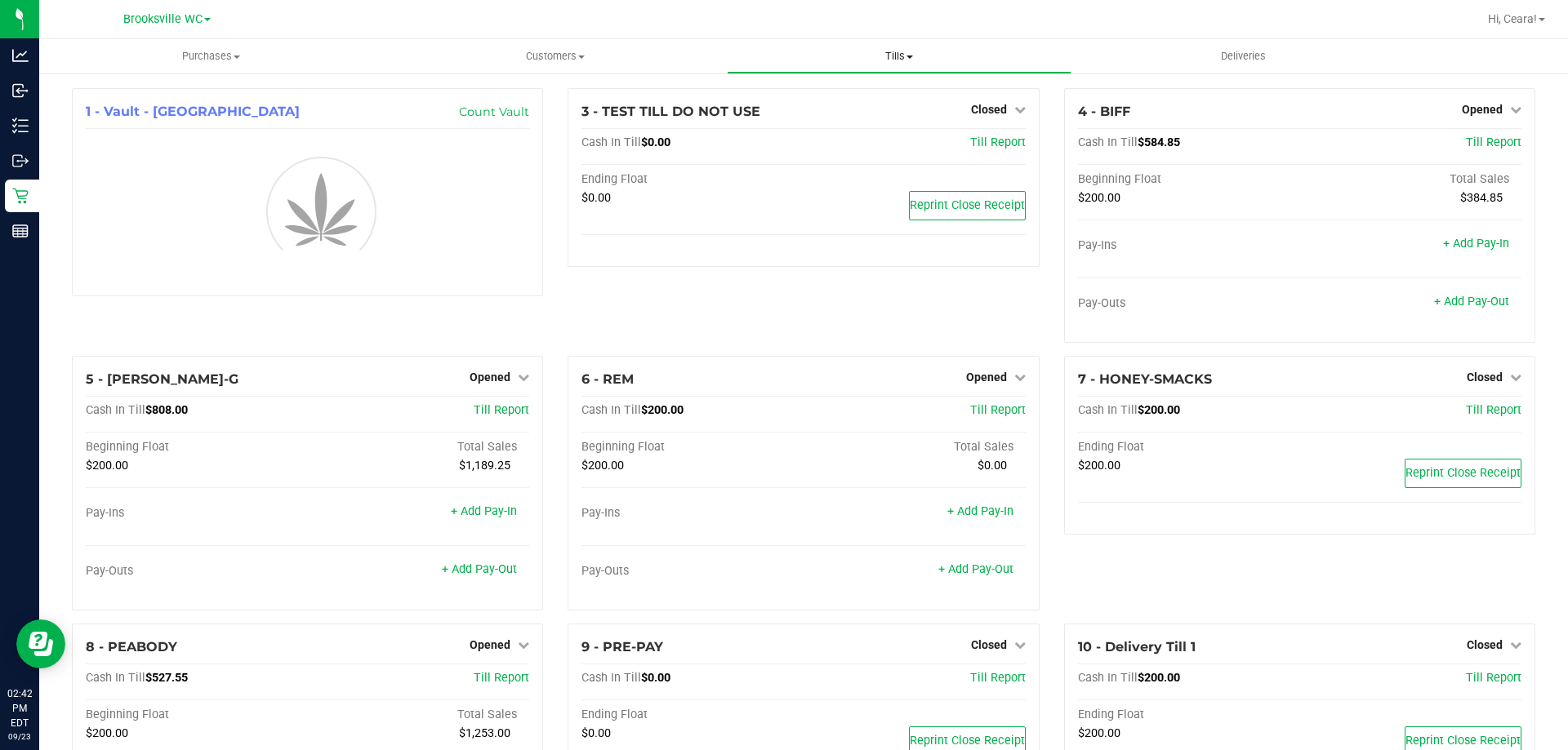
click at [887, 55] on span "Tills" at bounding box center [899, 56] width 342 height 15
click at [871, 97] on li "Manage tills" at bounding box center [899, 99] width 344 height 20
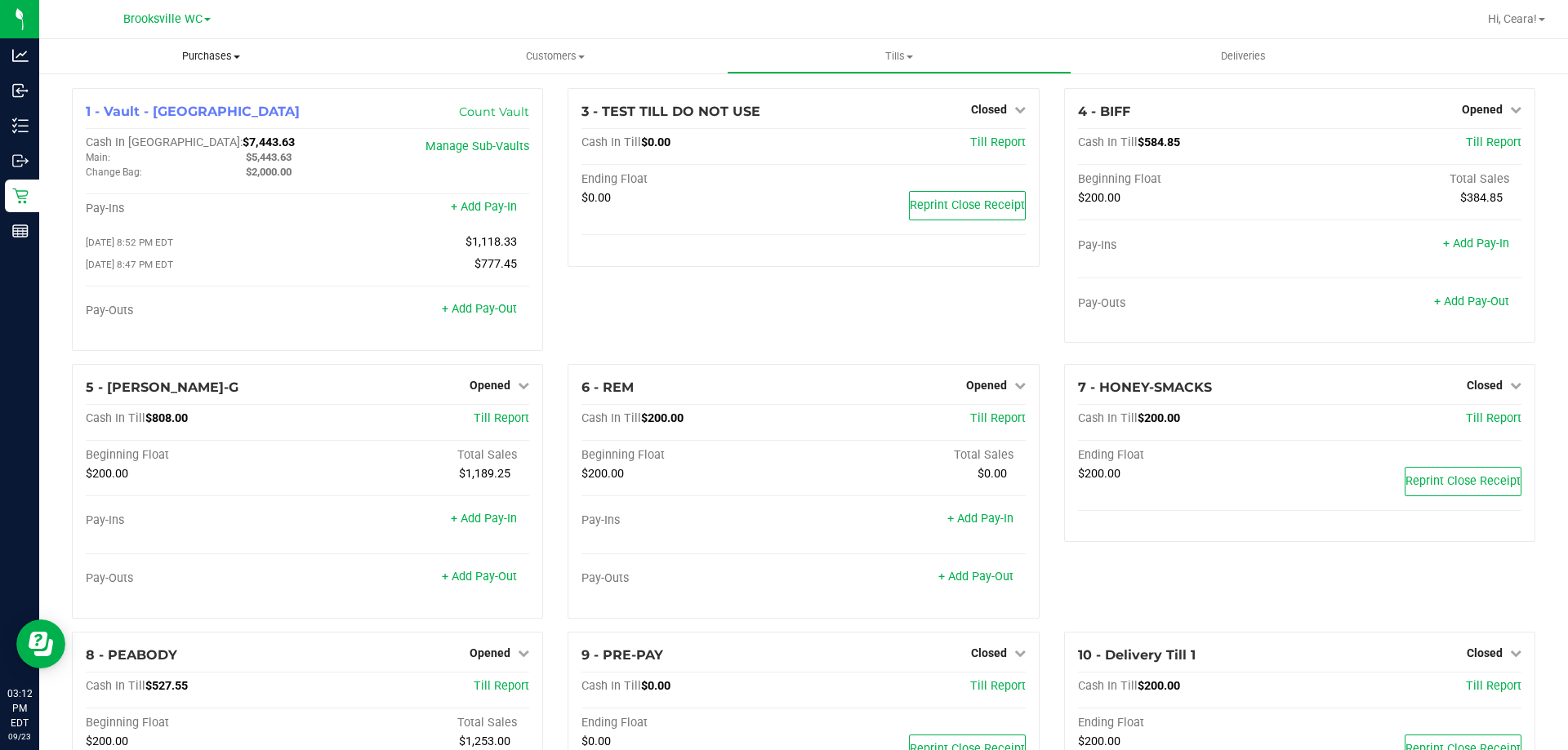
click at [211, 55] on span "Purchases" at bounding box center [211, 56] width 344 height 15
click at [187, 115] on li "Fulfillment" at bounding box center [211, 118] width 344 height 20
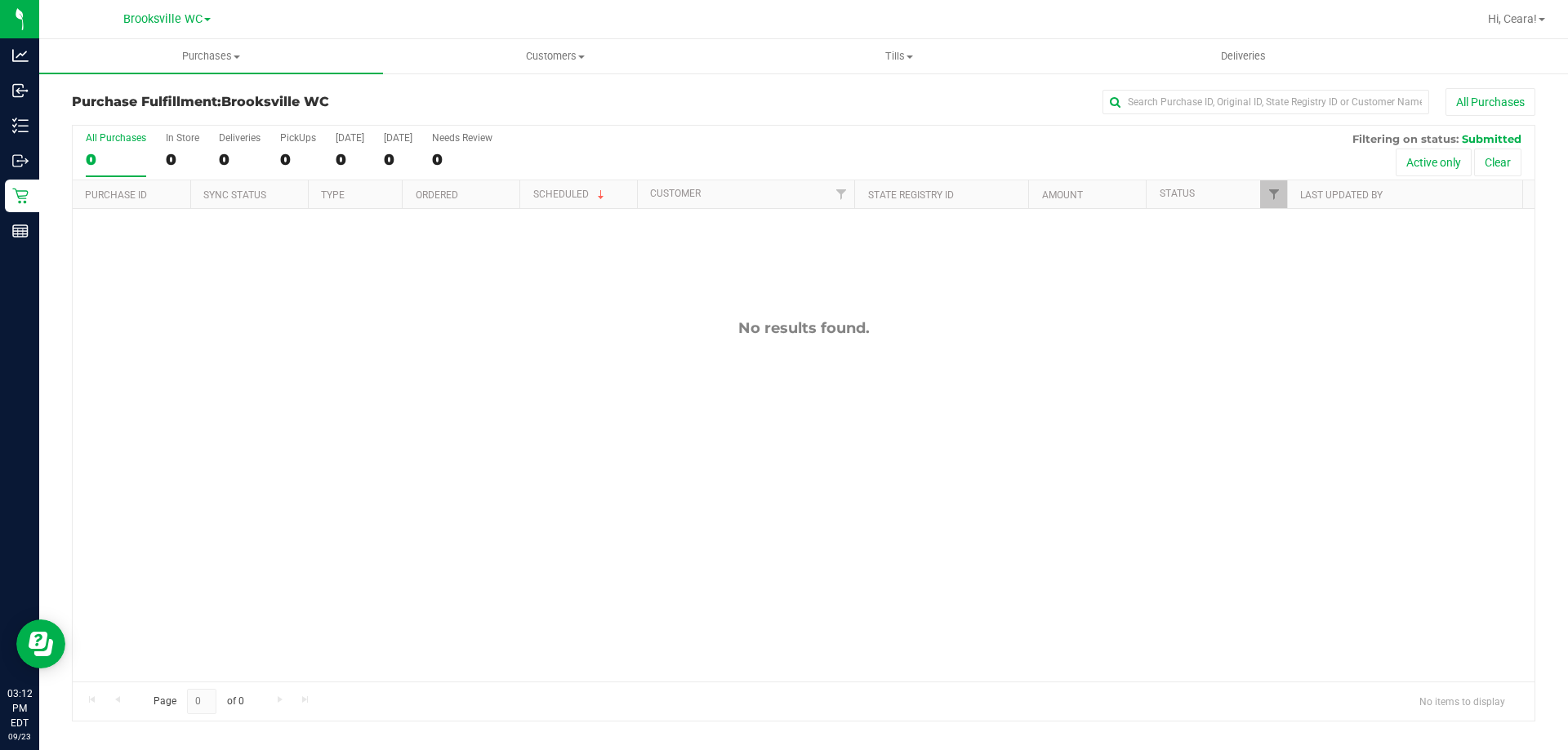
click at [722, 104] on div "All Purchases" at bounding box center [1047, 102] width 976 height 27
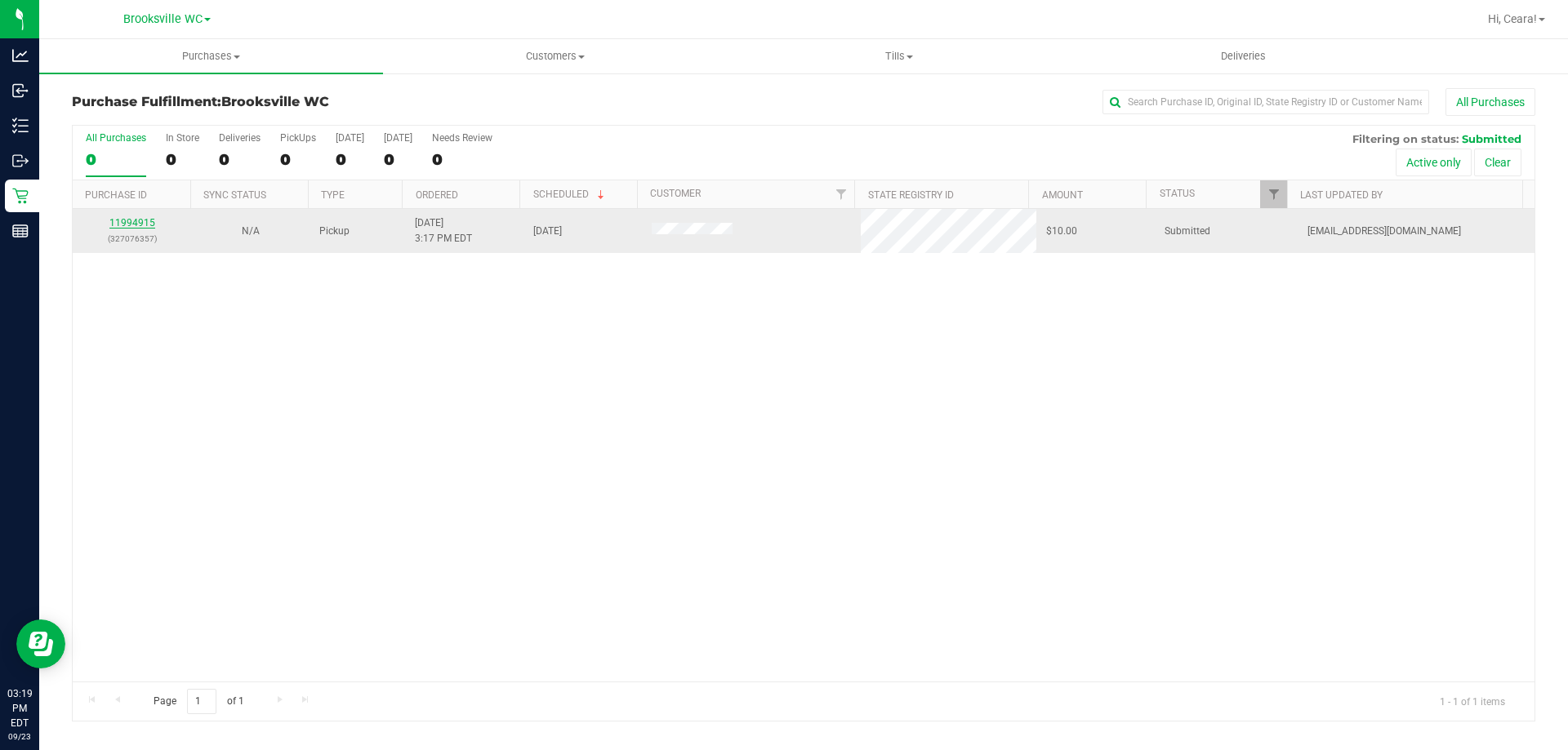
click at [143, 227] on link "11994915" at bounding box center [132, 223] width 46 height 12
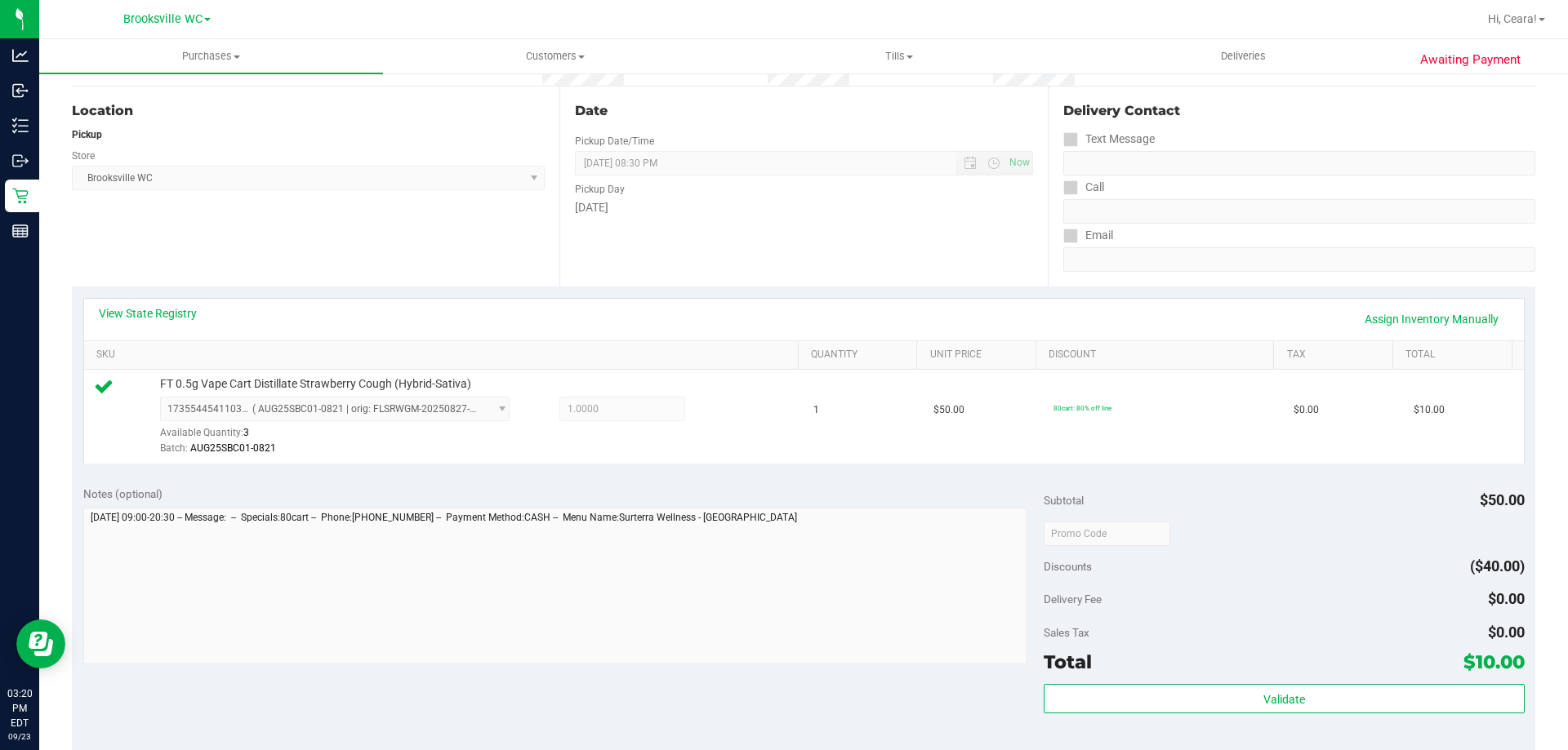
scroll to position [326, 0]
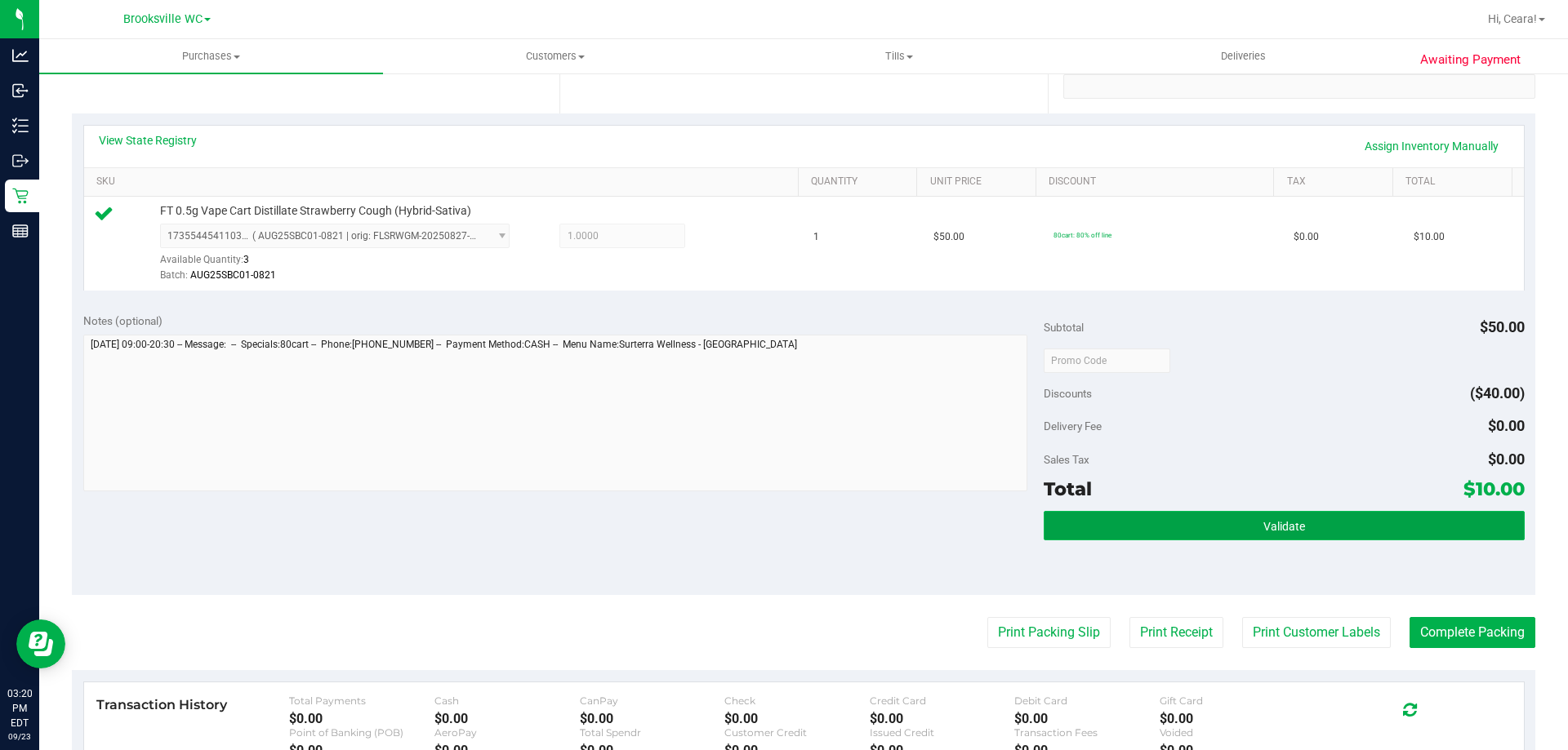
click at [1263, 525] on span "Validate" at bounding box center [1284, 526] width 42 height 13
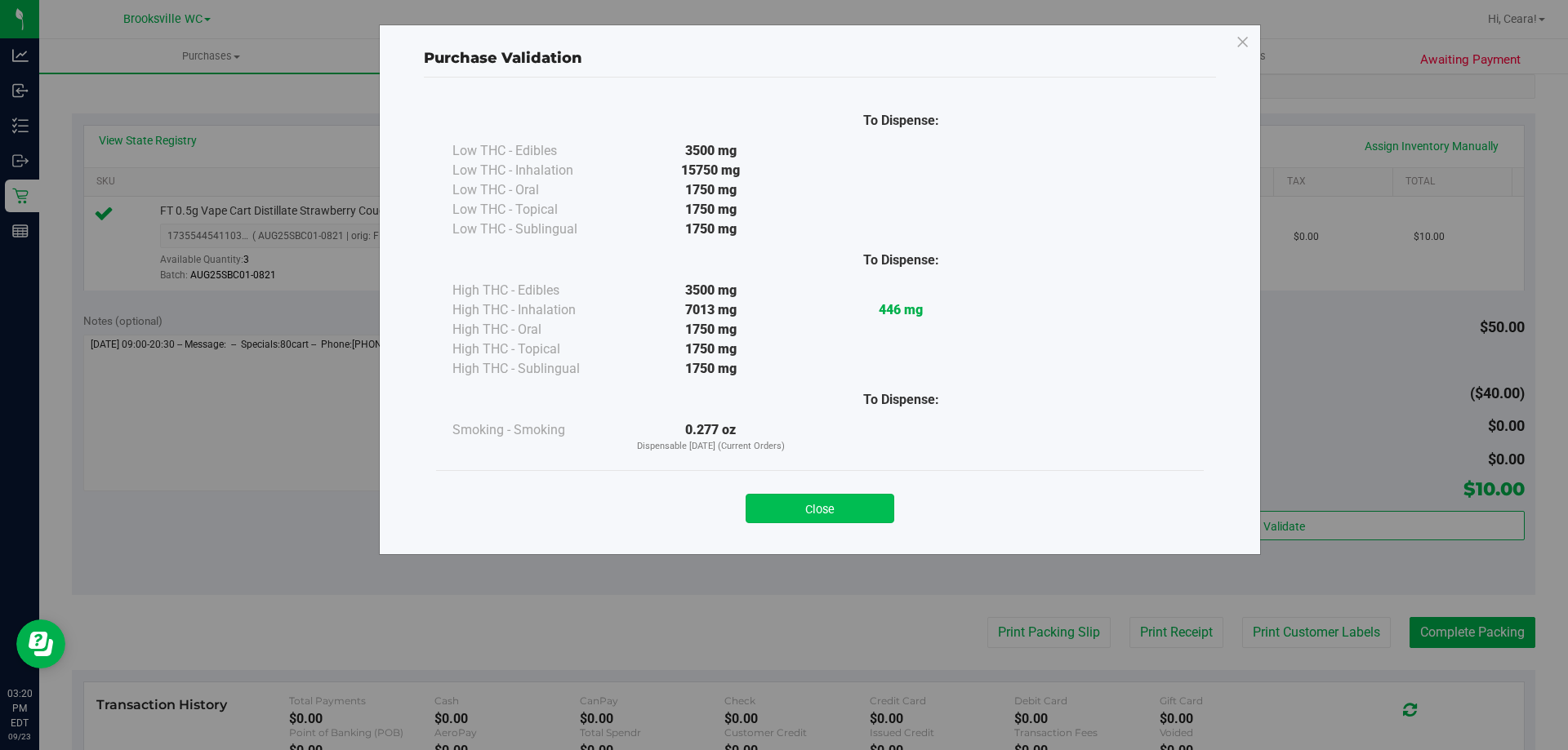
click at [869, 511] on button "Close" at bounding box center [820, 509] width 148 height 29
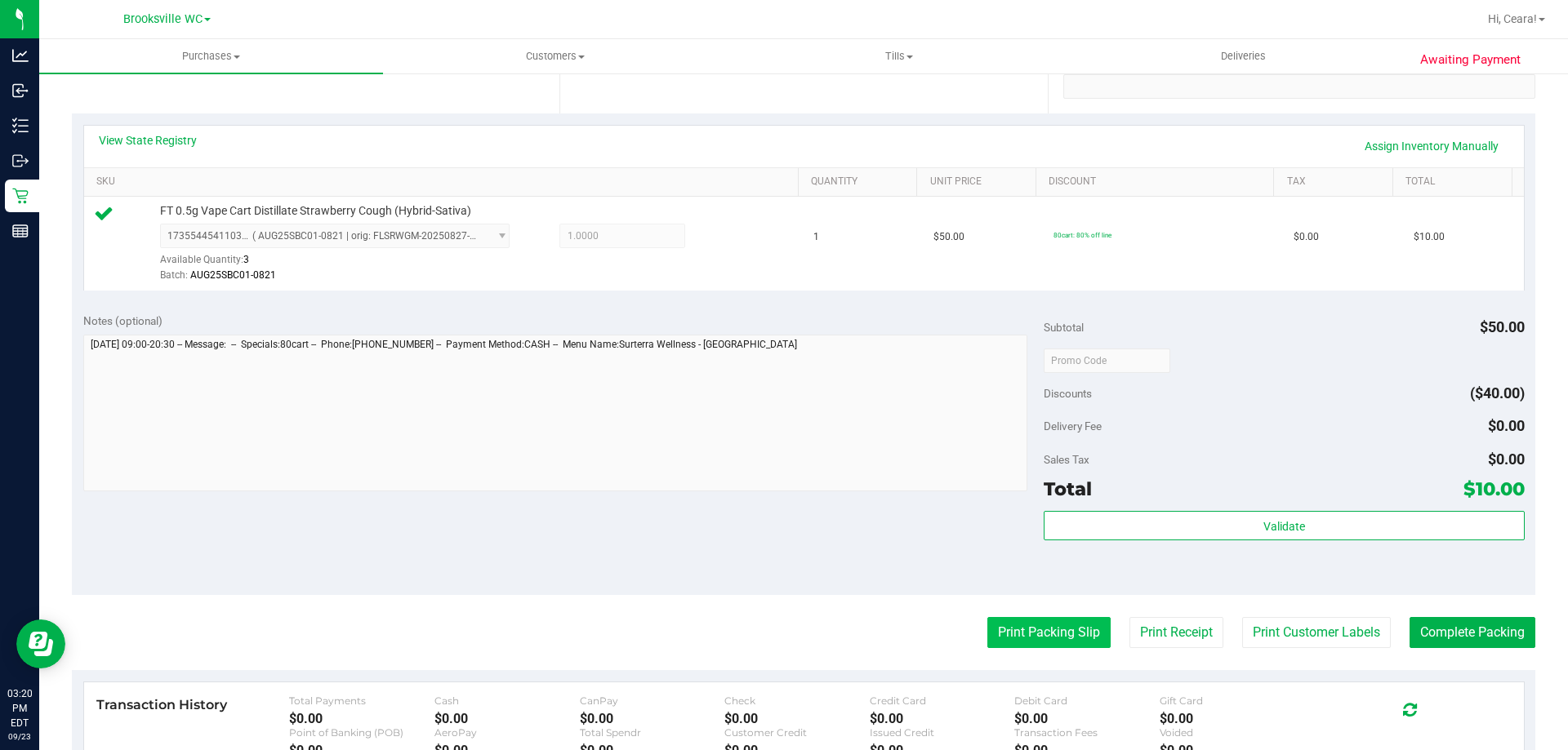
click at [1015, 640] on button "Print Packing Slip" at bounding box center [1049, 633] width 123 height 31
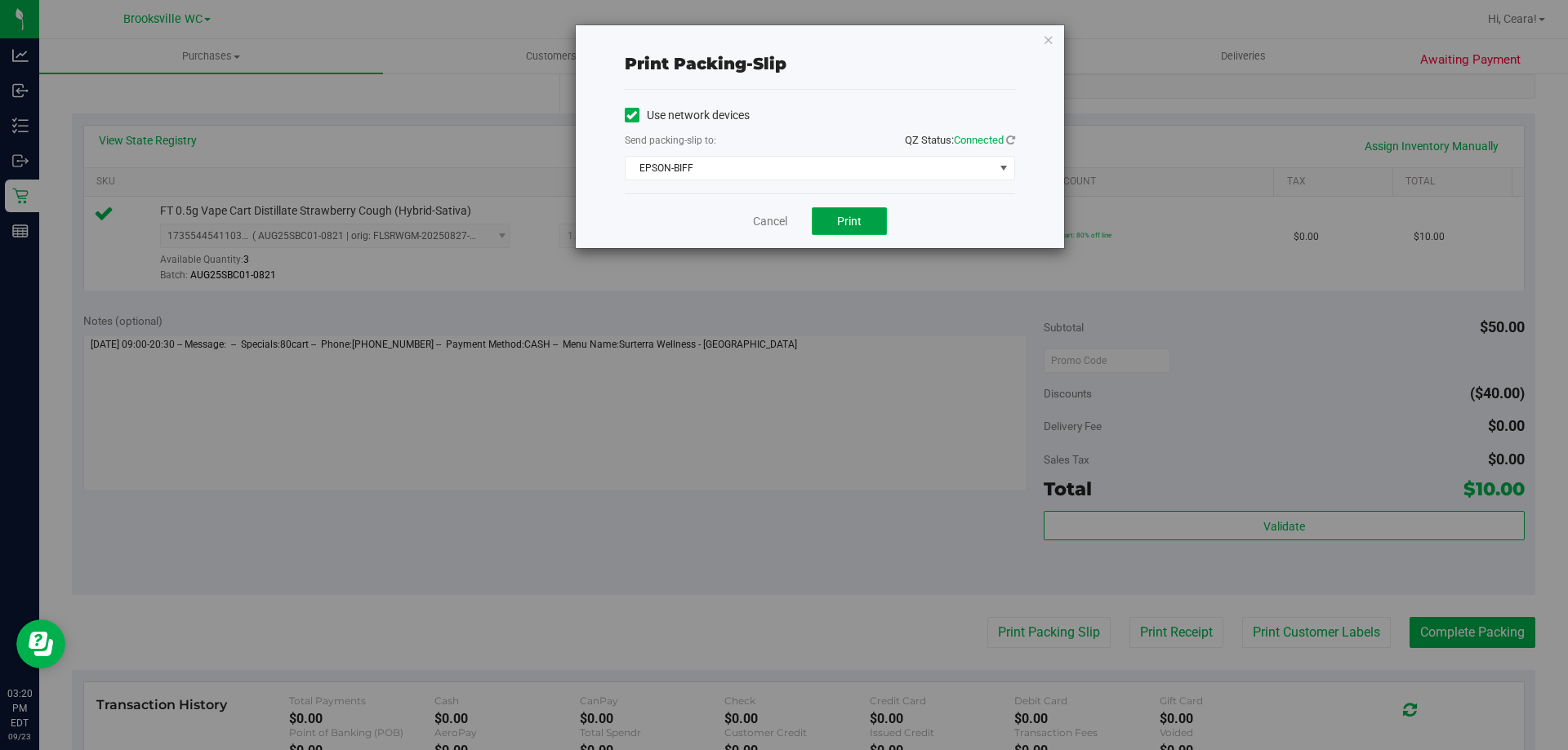
click at [869, 218] on button "Print" at bounding box center [849, 221] width 75 height 27
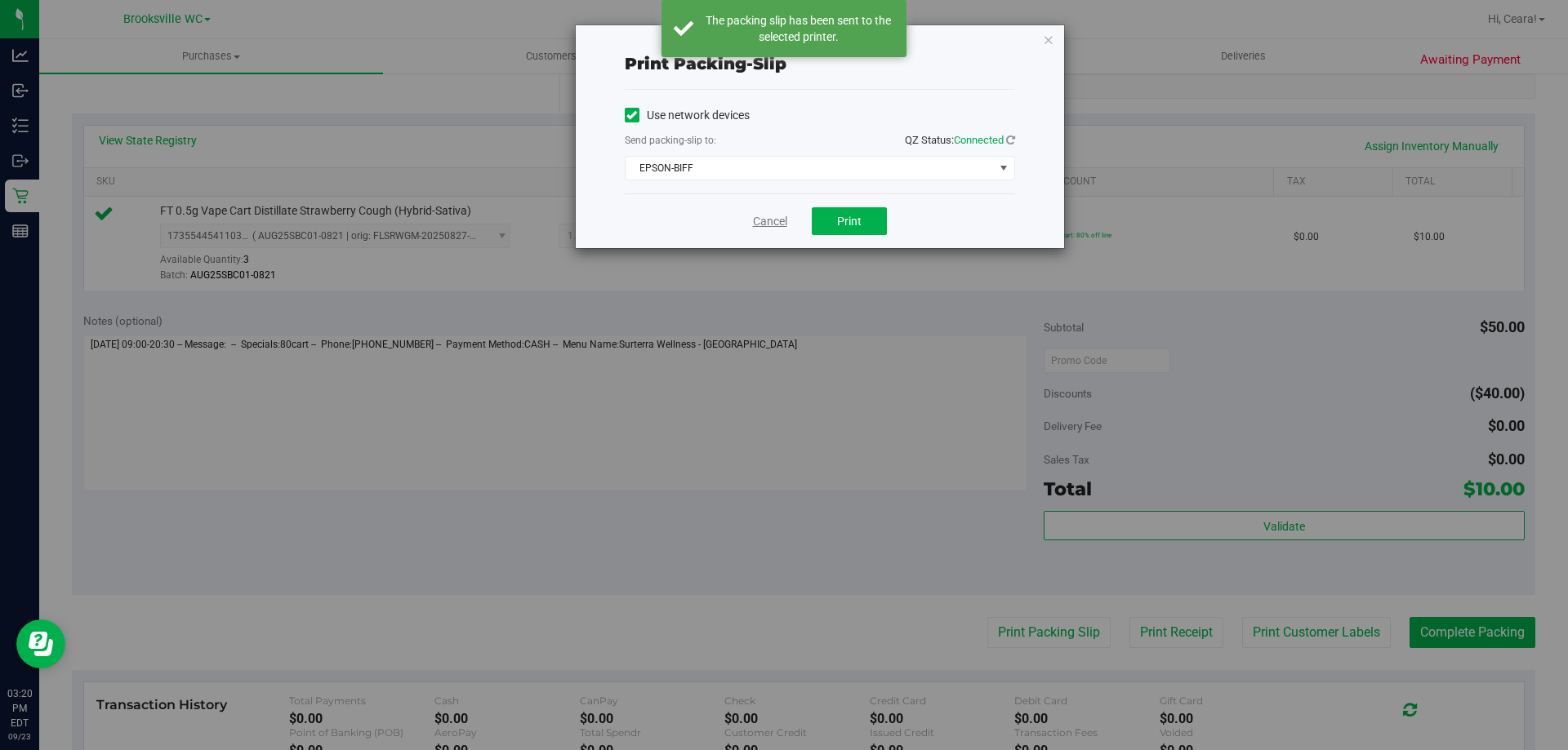
click at [782, 228] on link "Cancel" at bounding box center [770, 222] width 34 height 18
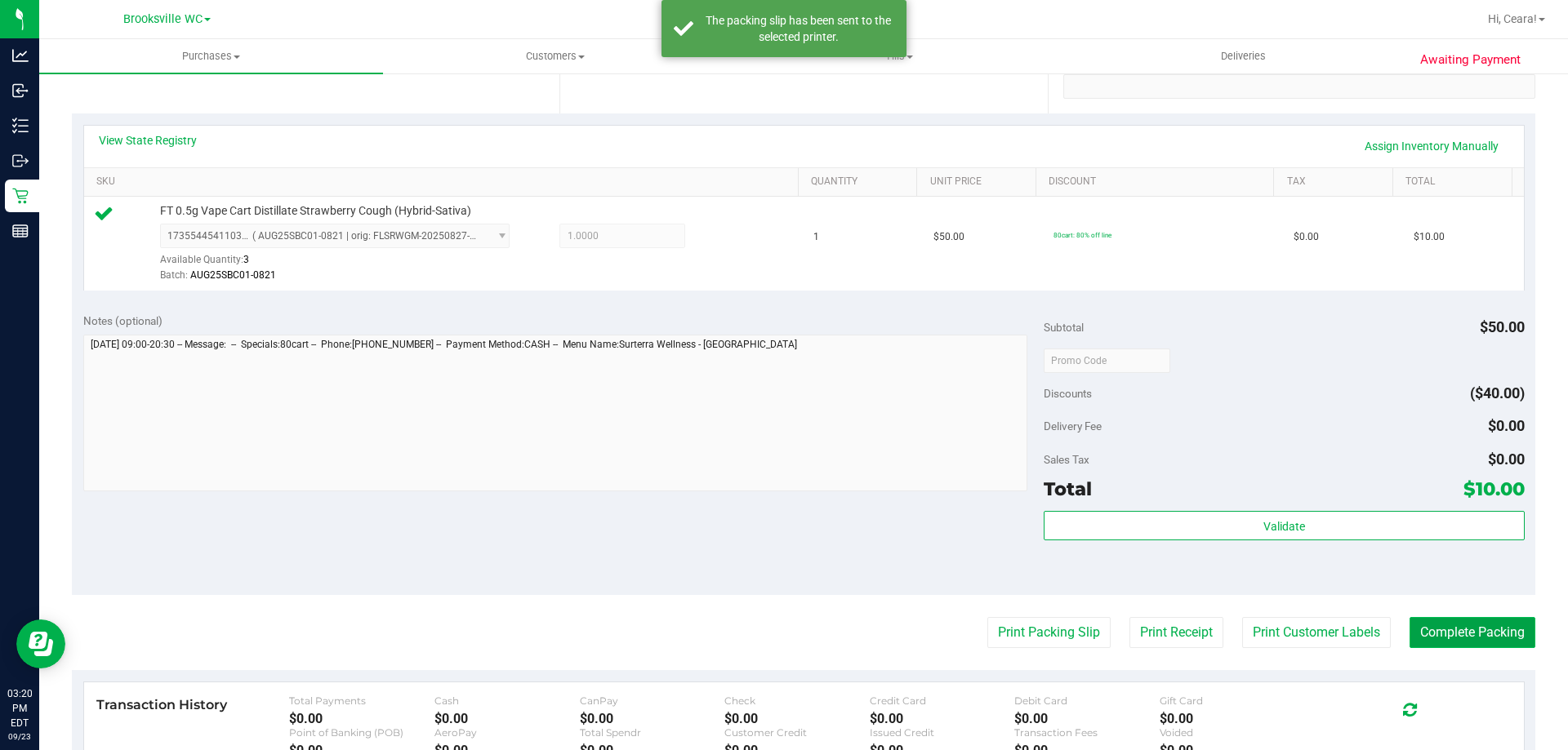
click at [1455, 625] on button "Complete Packing" at bounding box center [1472, 633] width 126 height 31
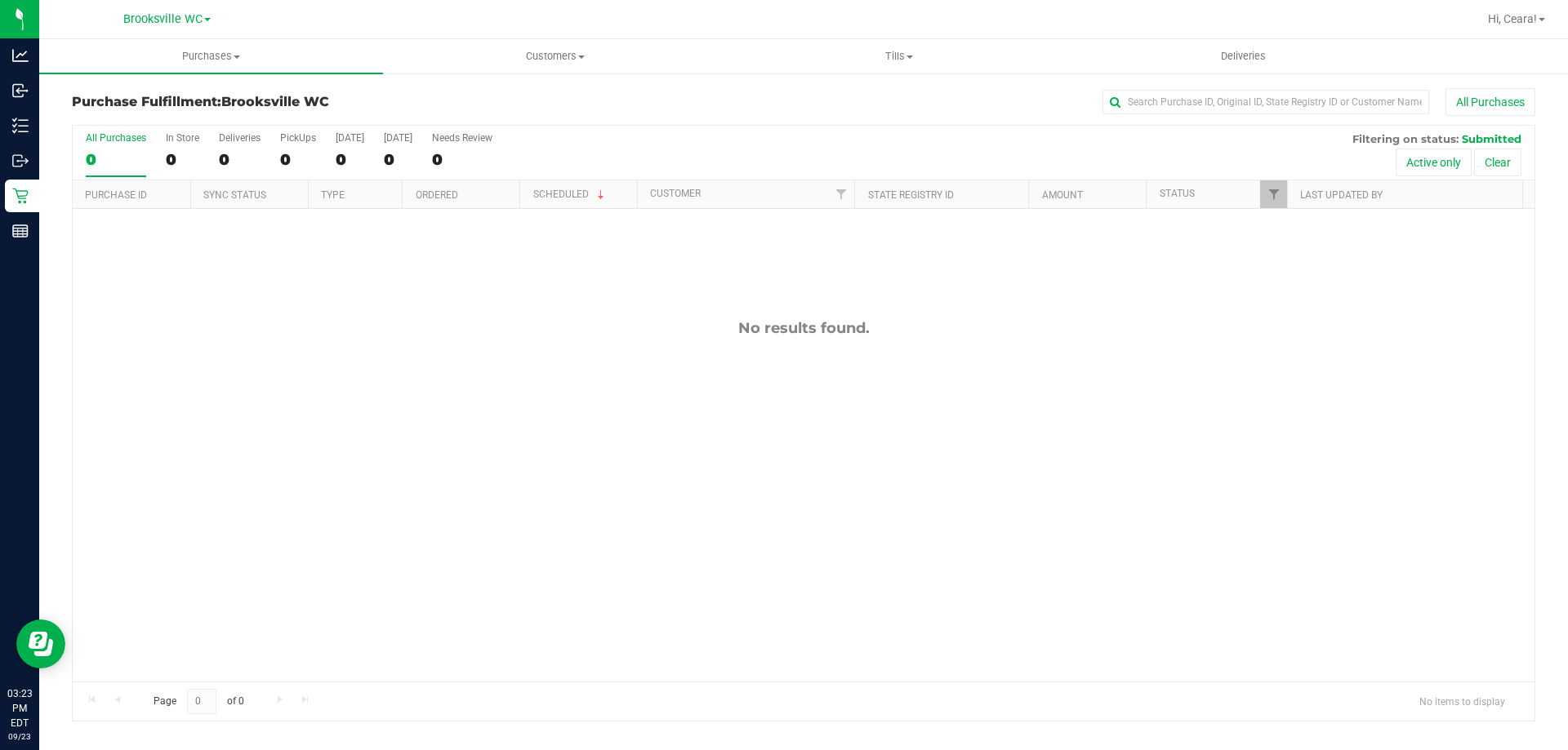
click at [660, 108] on div "All Purchases" at bounding box center [1047, 102] width 976 height 27
click at [658, 139] on div "All Purchases 0 In Store 0 Deliveries 0 PickUps 0 [DATE] 0 [DATE] 0 Needs Revie…" at bounding box center [803, 153] width 1462 height 55
click at [658, 111] on div "All Purchases" at bounding box center [1047, 102] width 976 height 27
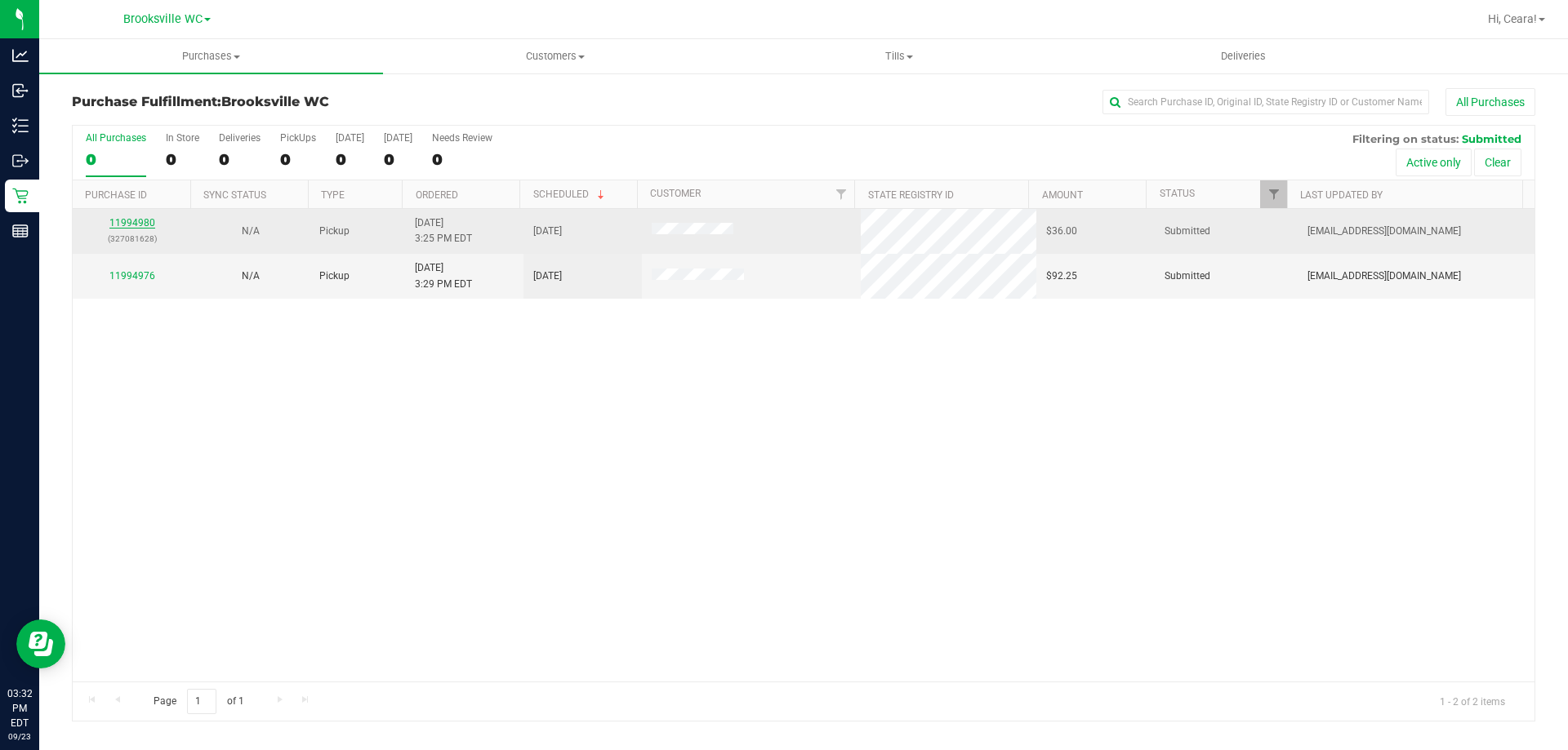
click at [127, 224] on link "11994980" at bounding box center [132, 223] width 46 height 12
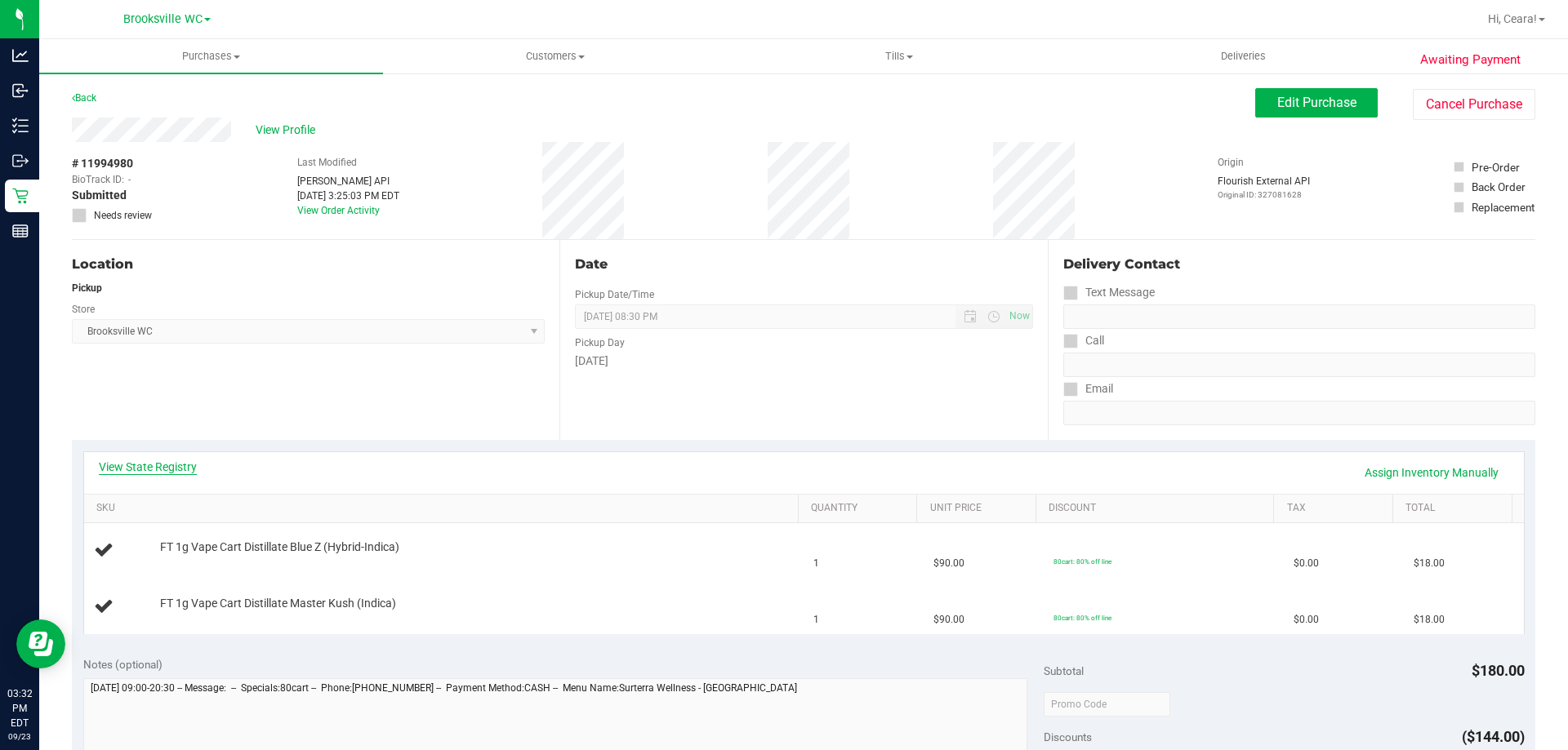
click at [167, 468] on link "View State Registry" at bounding box center [148, 467] width 98 height 17
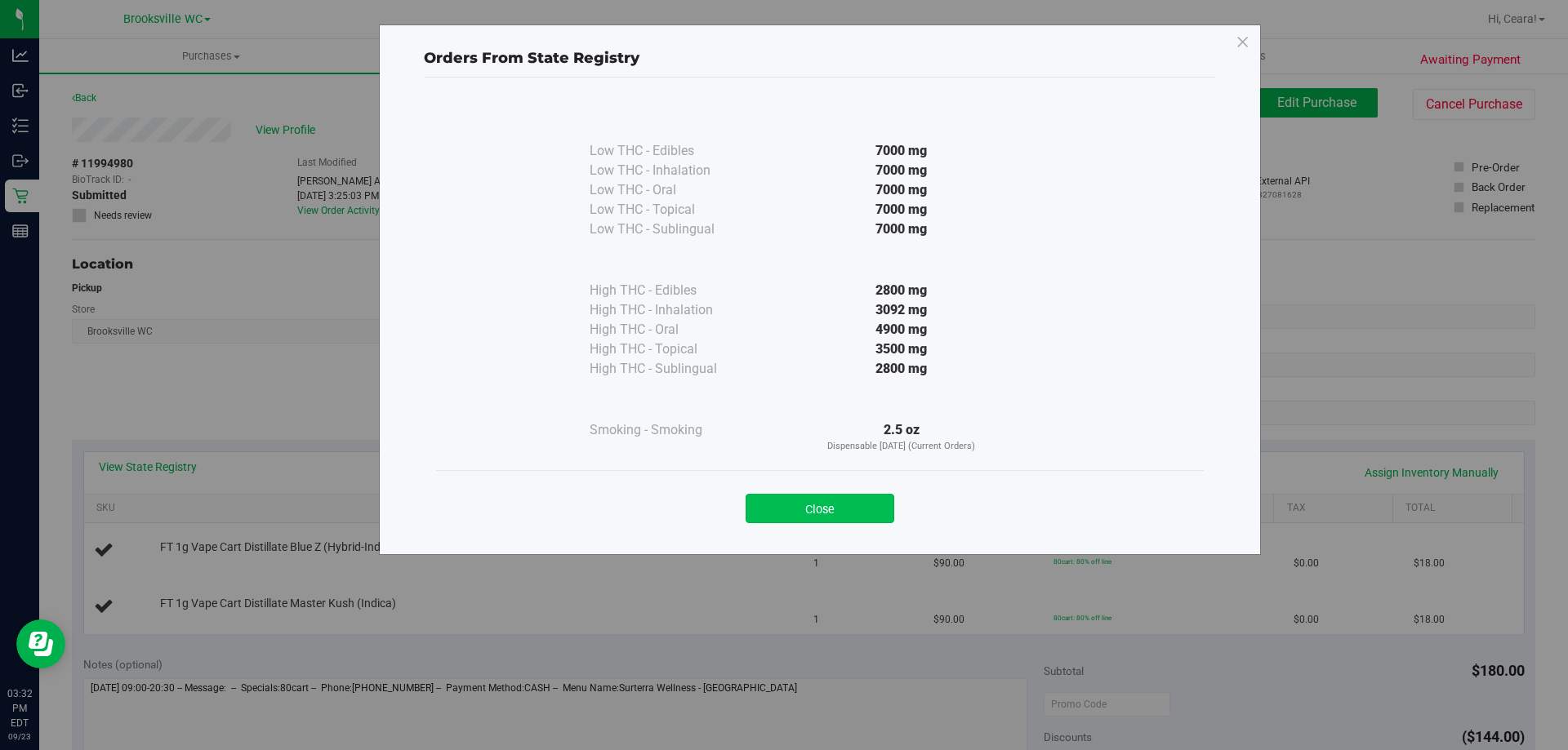
click at [800, 507] on button "Close" at bounding box center [820, 509] width 148 height 29
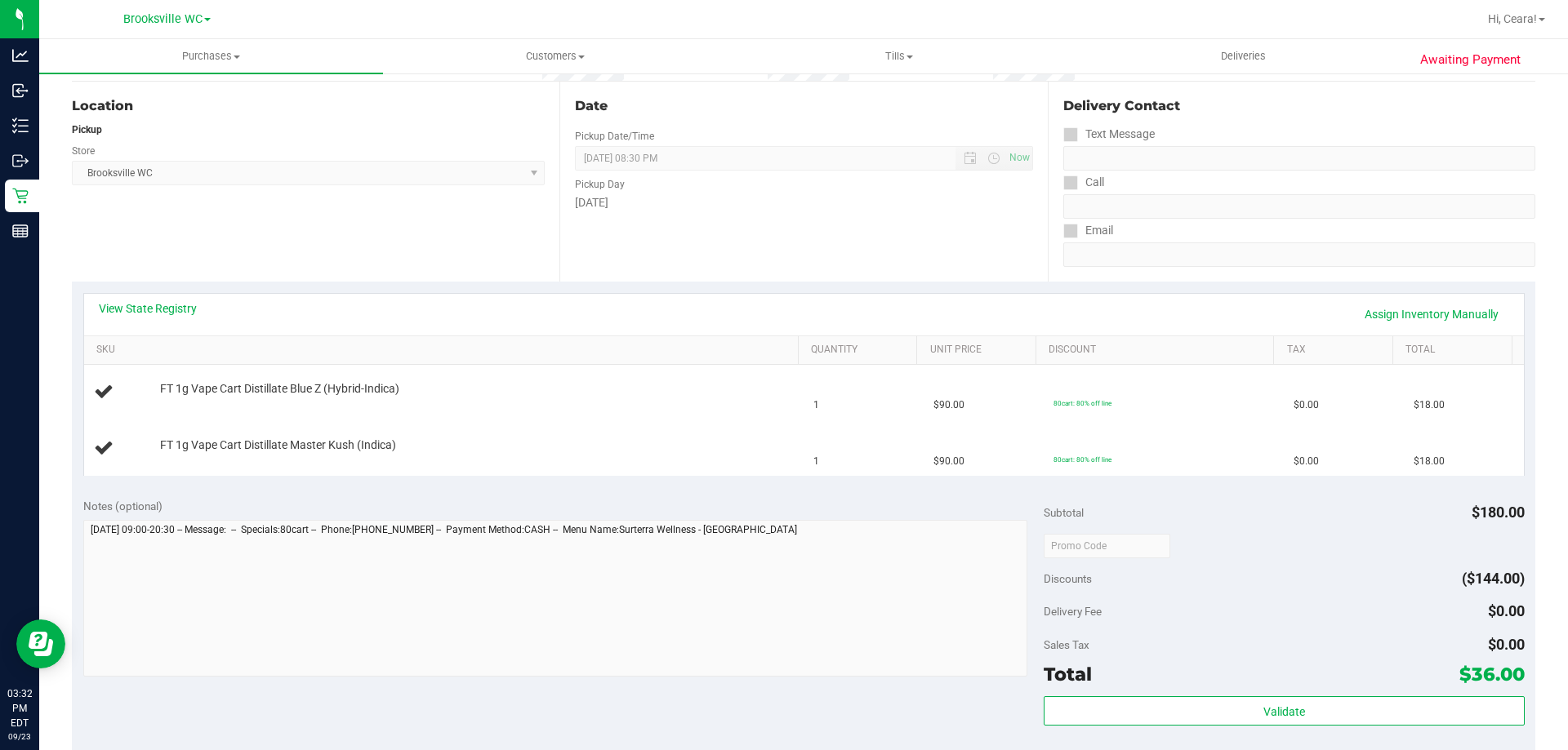
scroll to position [163, 0]
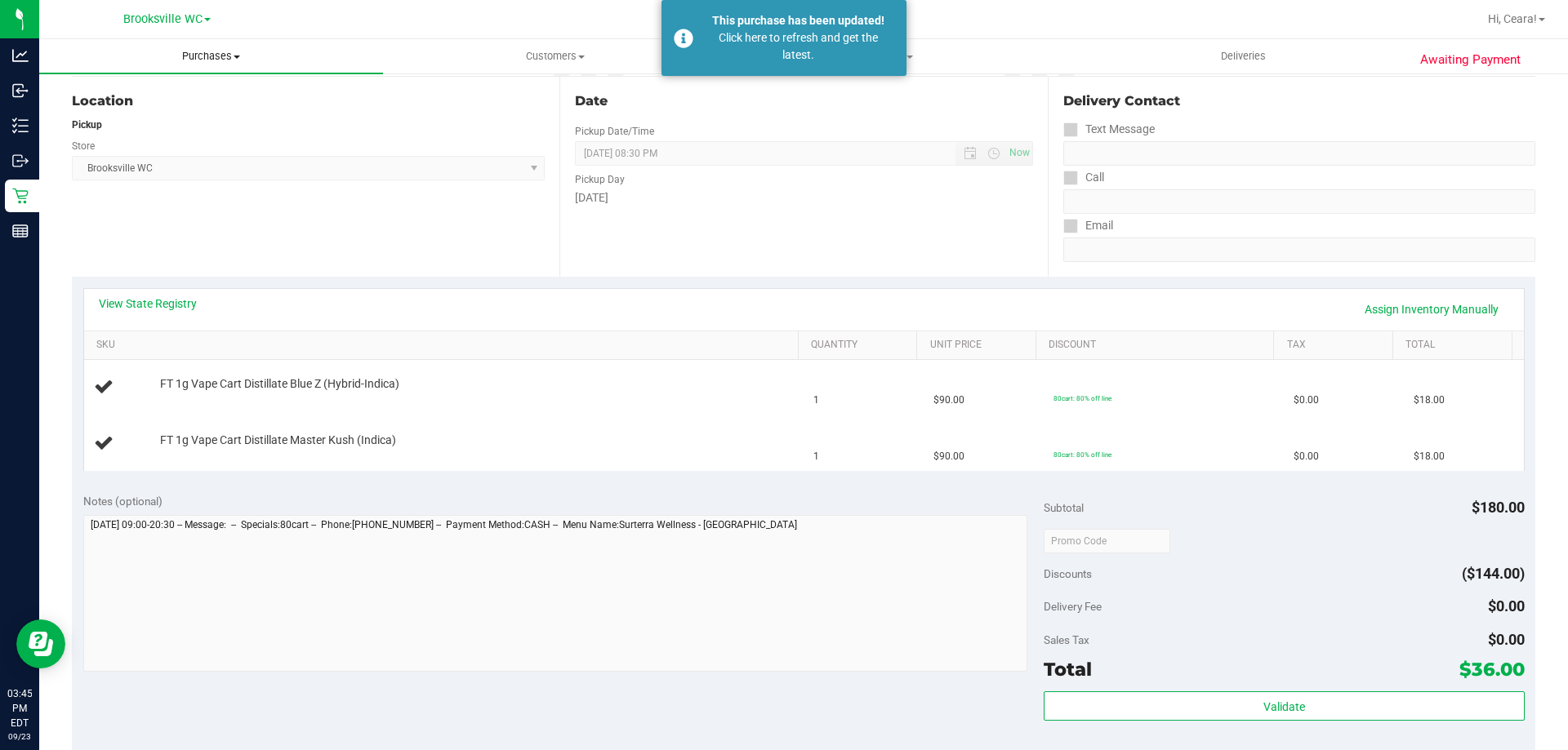
click at [219, 51] on span "Purchases" at bounding box center [211, 56] width 344 height 15
click at [211, 117] on li "Fulfillment" at bounding box center [211, 118] width 344 height 20
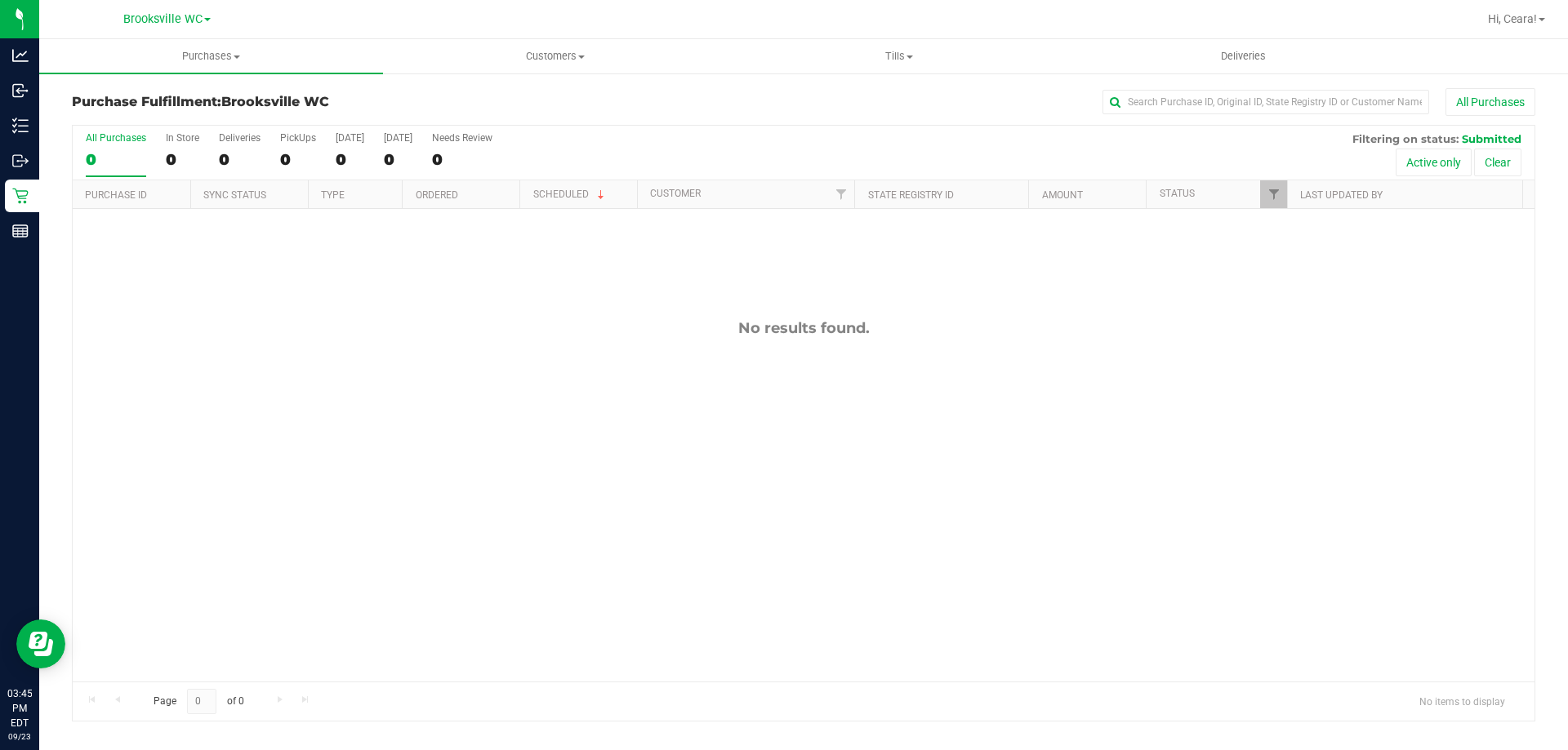
click at [1009, 162] on div "All Purchases 0 In Store 0 Deliveries 0 PickUps 0 [DATE] 0 [DATE] 0 Needs Revie…" at bounding box center [803, 153] width 1462 height 55
drag, startPoint x: 214, startPoint y: 51, endPoint x: 212, endPoint y: 82, distance: 31.1
click at [213, 51] on span "Purchases" at bounding box center [211, 56] width 344 height 15
click at [186, 126] on li "Fulfillment" at bounding box center [211, 118] width 344 height 20
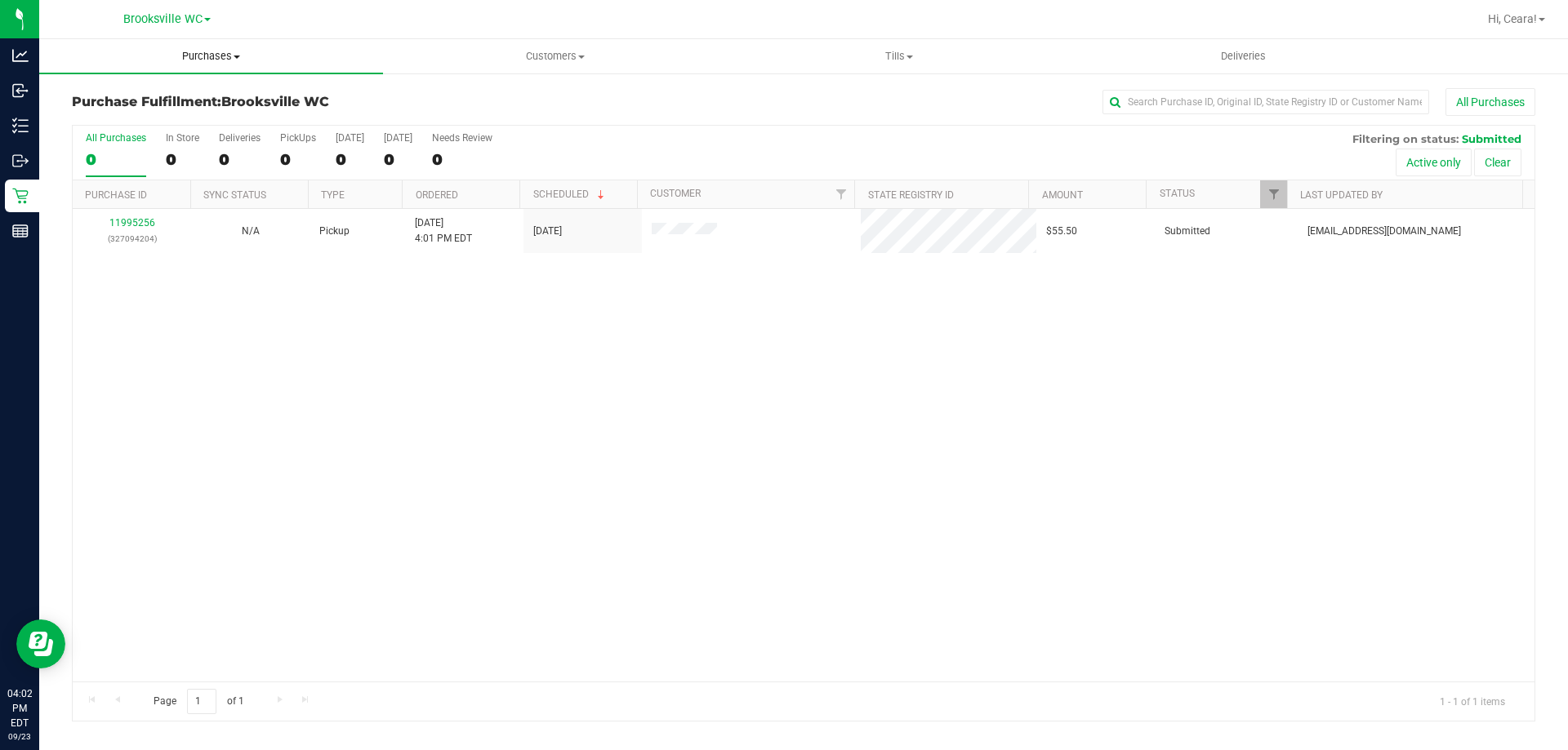
click at [207, 61] on span "Purchases" at bounding box center [211, 56] width 344 height 15
click at [602, 105] on div "All Purchases" at bounding box center [1047, 102] width 976 height 27
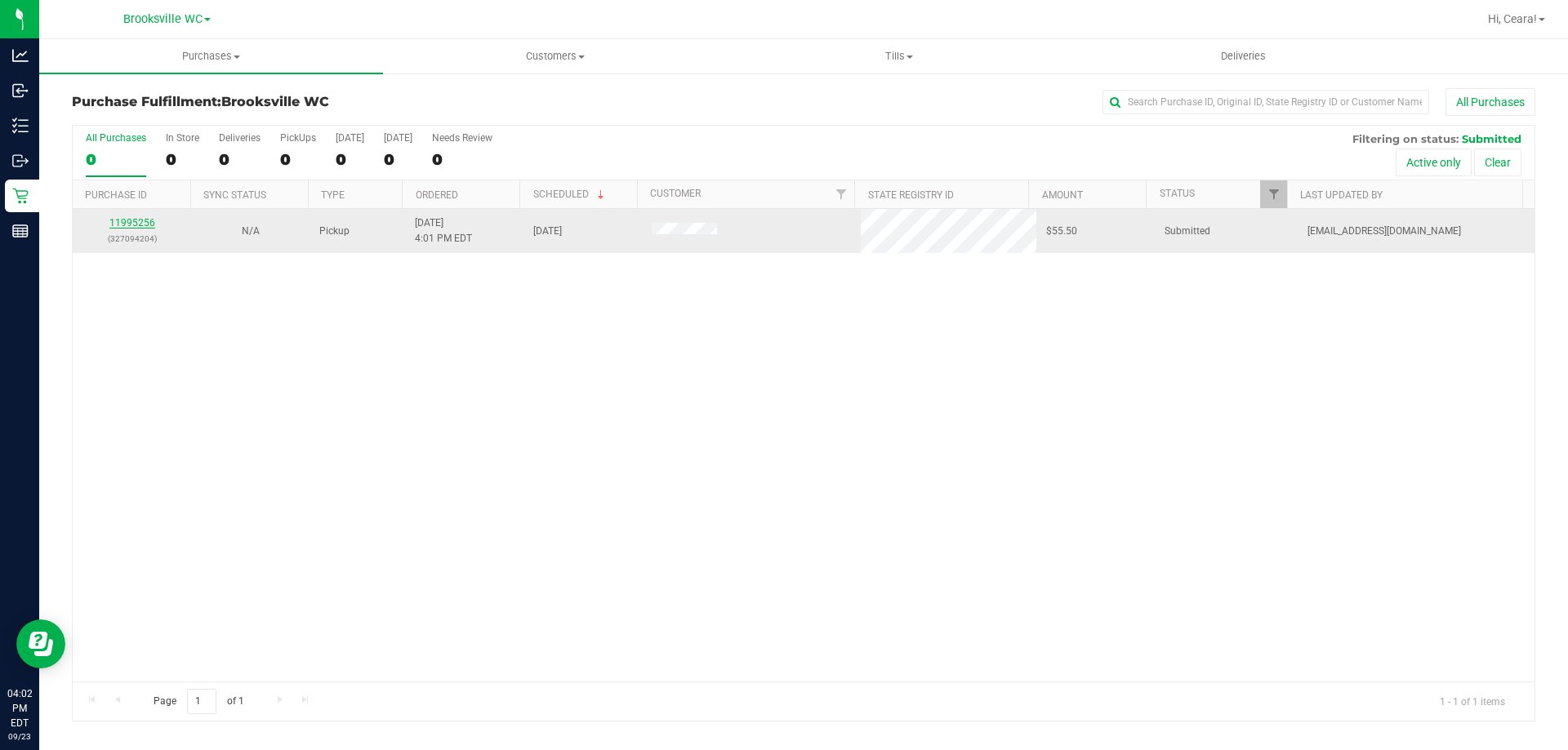
click at [144, 222] on link "11995256" at bounding box center [132, 223] width 46 height 12
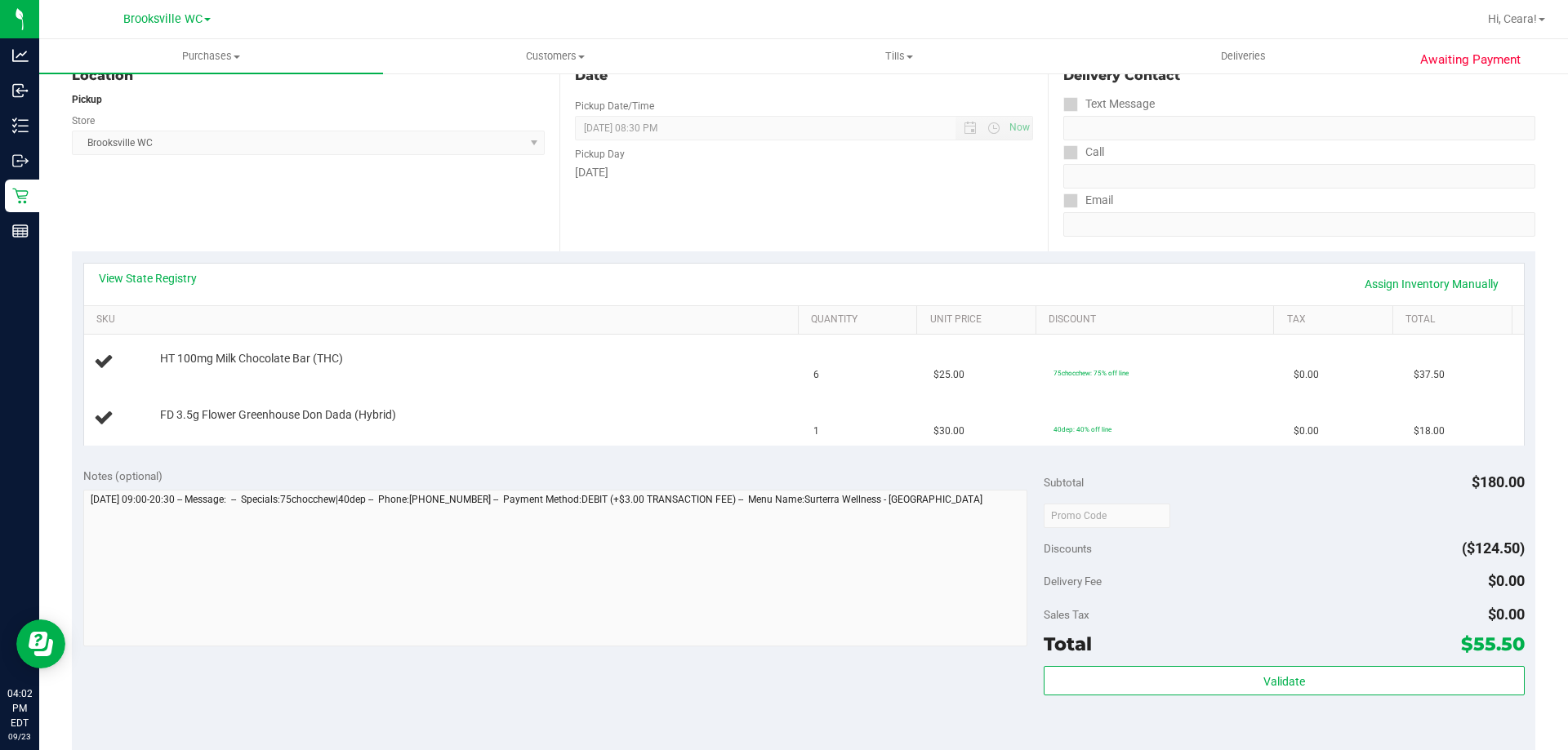
scroll to position [163, 0]
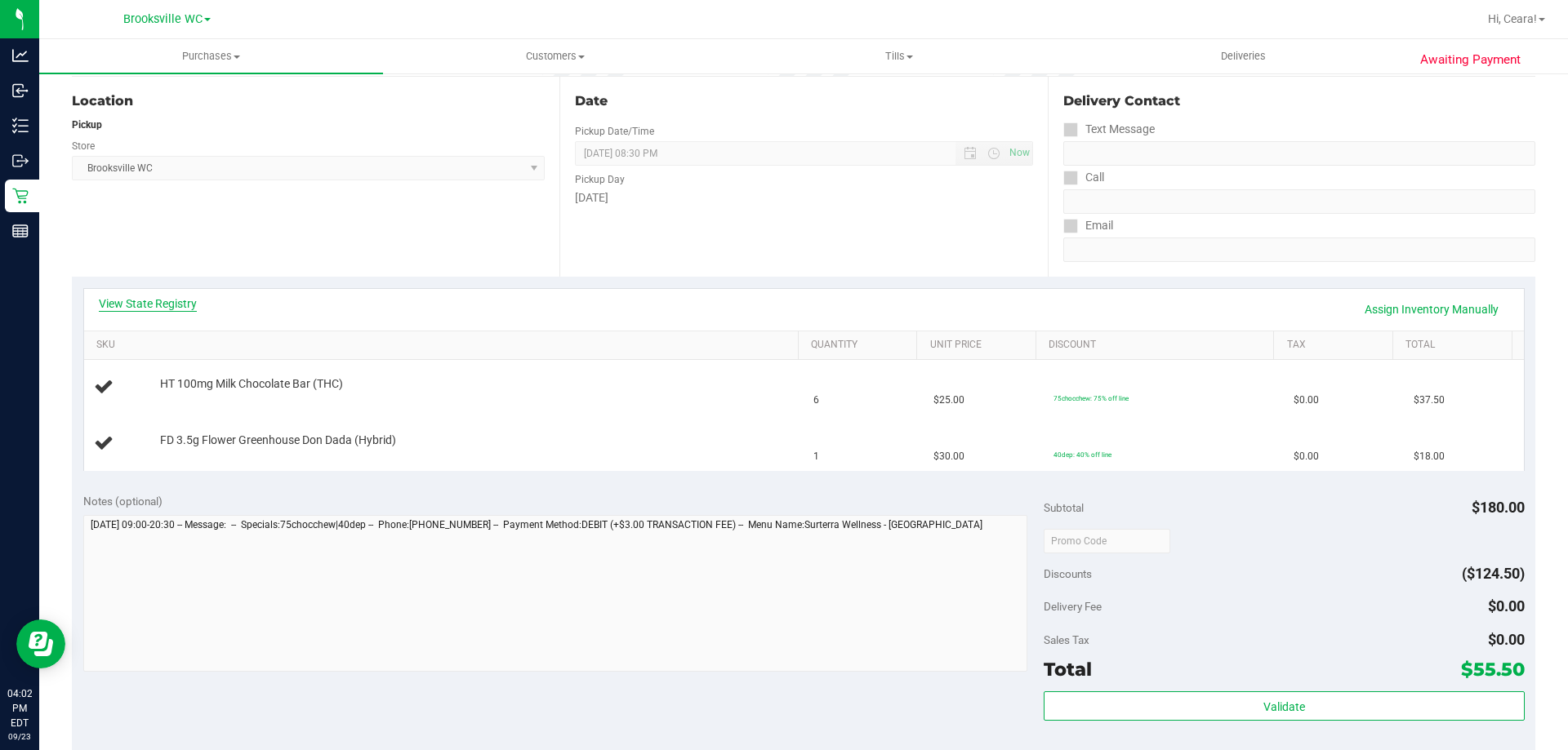
click at [185, 299] on link "View State Registry" at bounding box center [148, 304] width 98 height 17
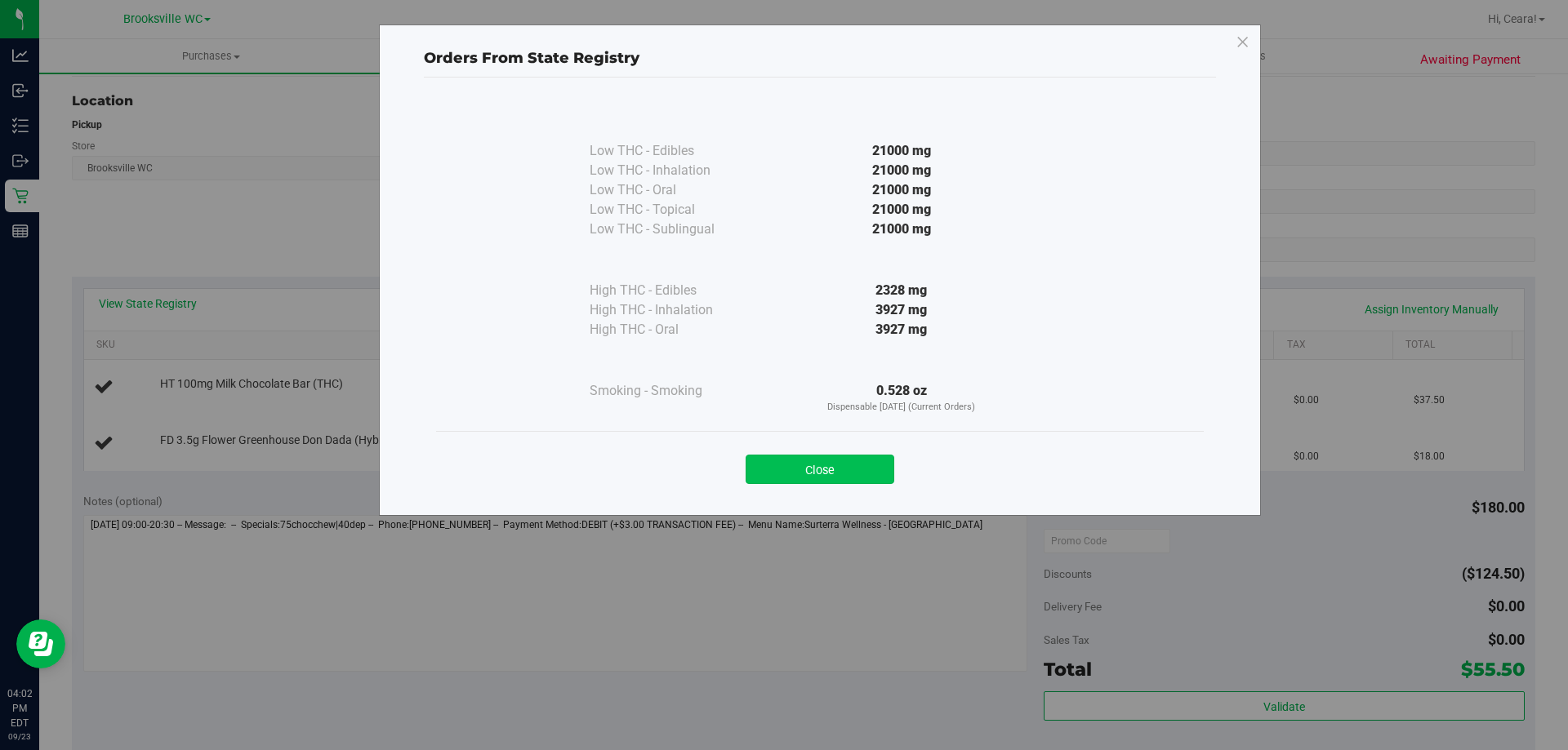
click at [820, 471] on button "Close" at bounding box center [820, 470] width 148 height 29
